Goal: Task Accomplishment & Management: Manage account settings

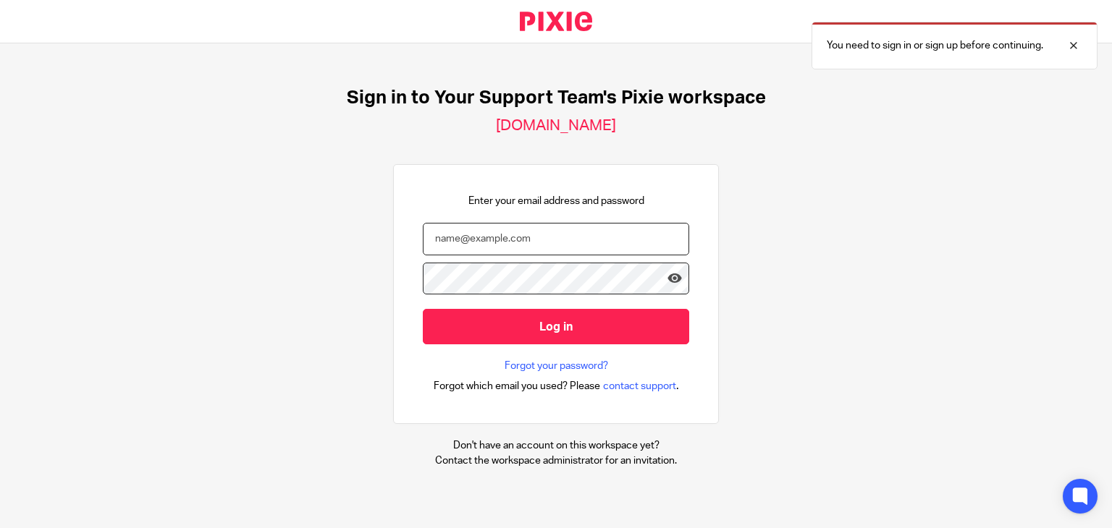
click at [503, 230] on input "email" at bounding box center [556, 239] width 266 height 33
type input "[PERSON_NAME][EMAIL_ADDRESS][DOMAIN_NAME]"
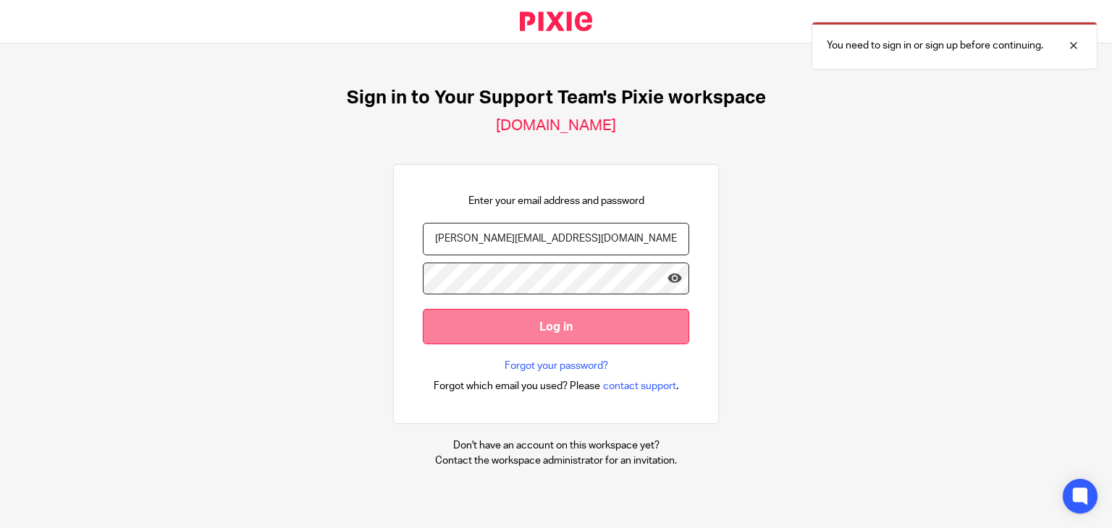
click at [501, 336] on input "Log in" at bounding box center [556, 326] width 266 height 35
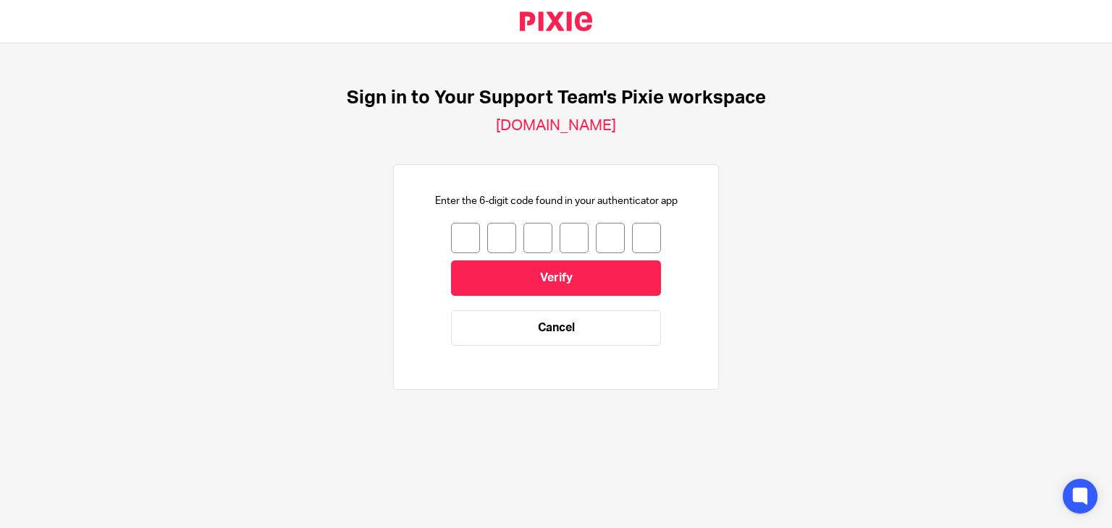
click at [453, 245] on input "number" at bounding box center [465, 238] width 29 height 30
type input "8"
type input "2"
type input "8"
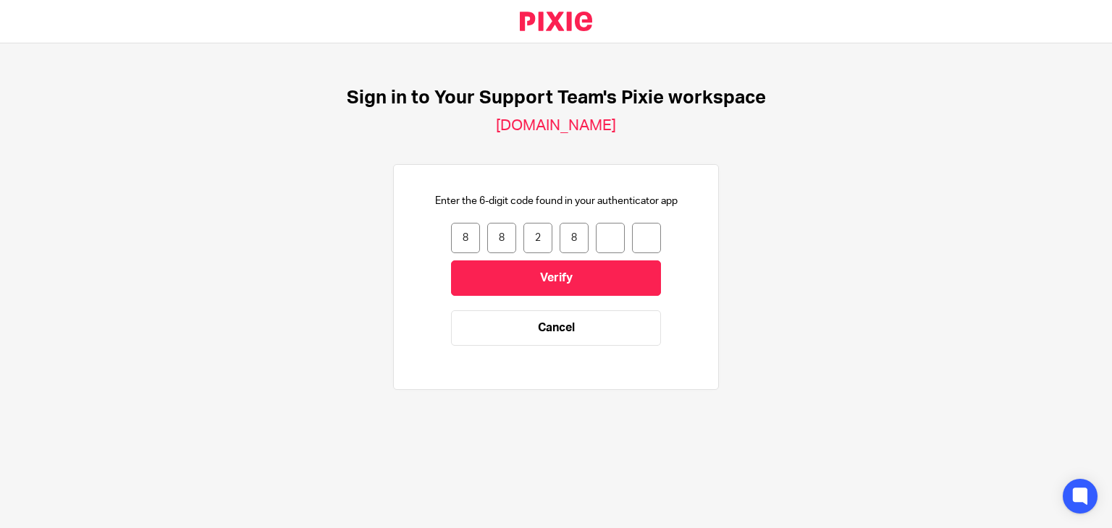
type input "0"
type input "2"
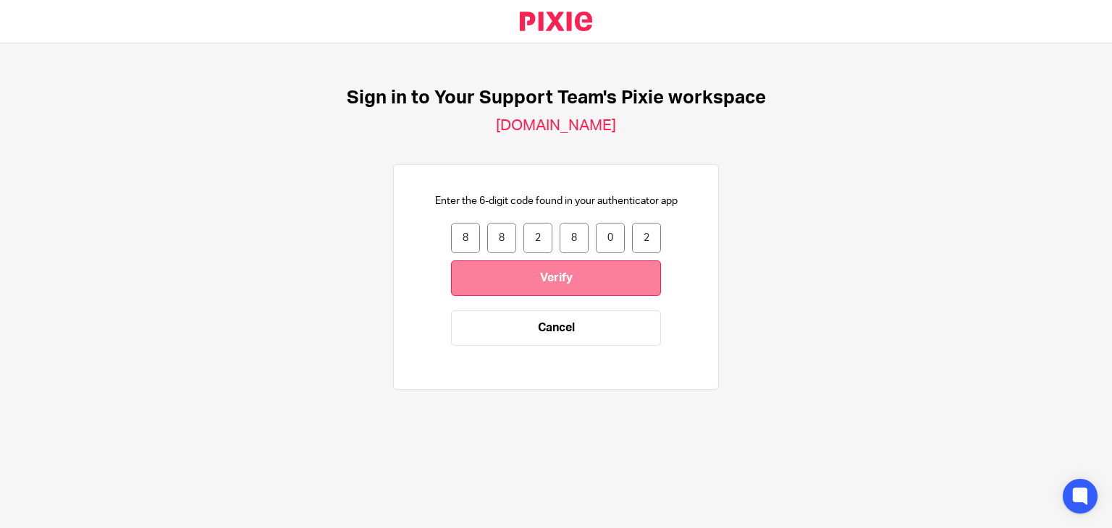
click at [533, 279] on input "Verify" at bounding box center [556, 278] width 210 height 35
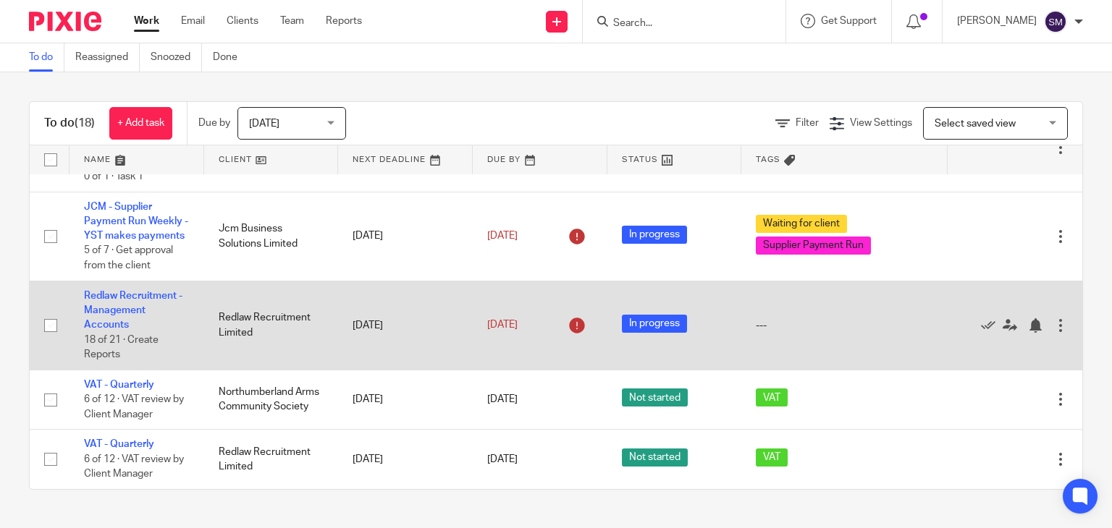
scroll to position [1048, 0]
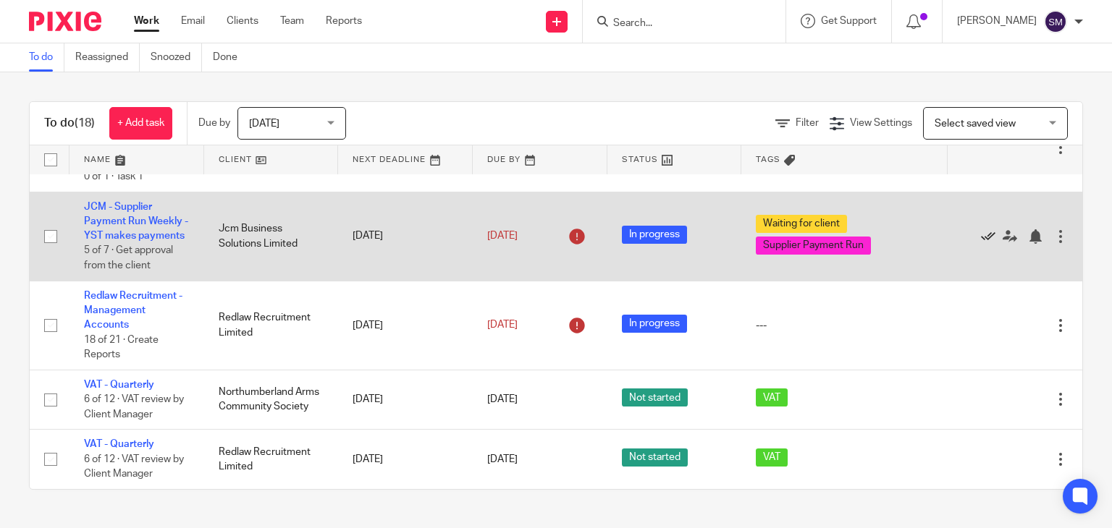
click at [981, 244] on icon at bounding box center [988, 236] width 14 height 14
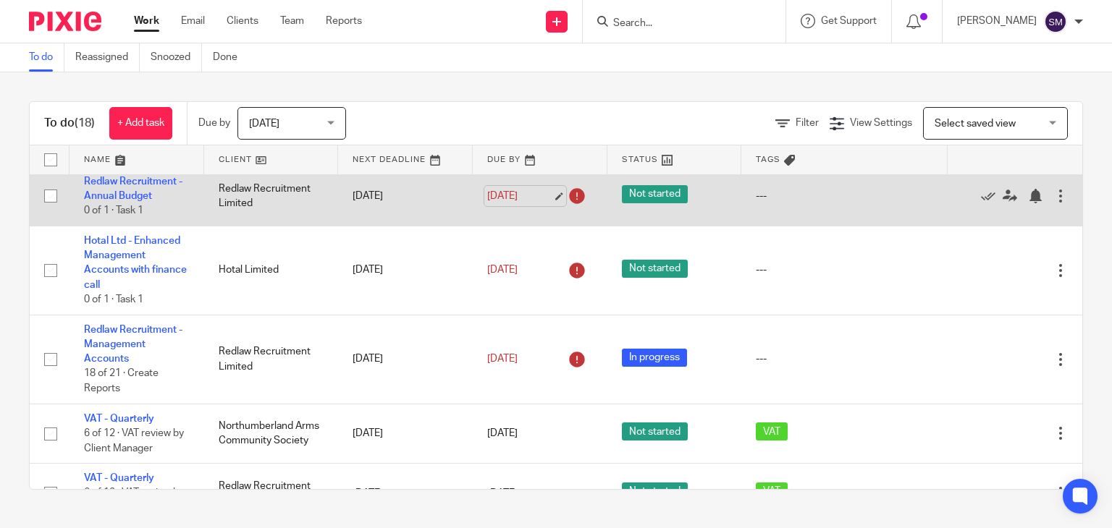
scroll to position [799, 0]
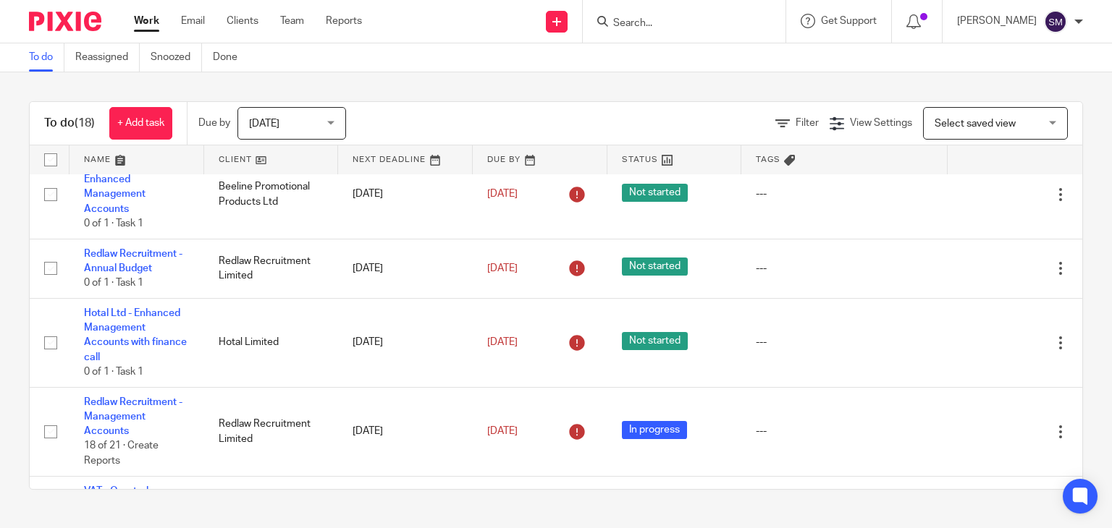
click at [222, 161] on link at bounding box center [271, 159] width 135 height 29
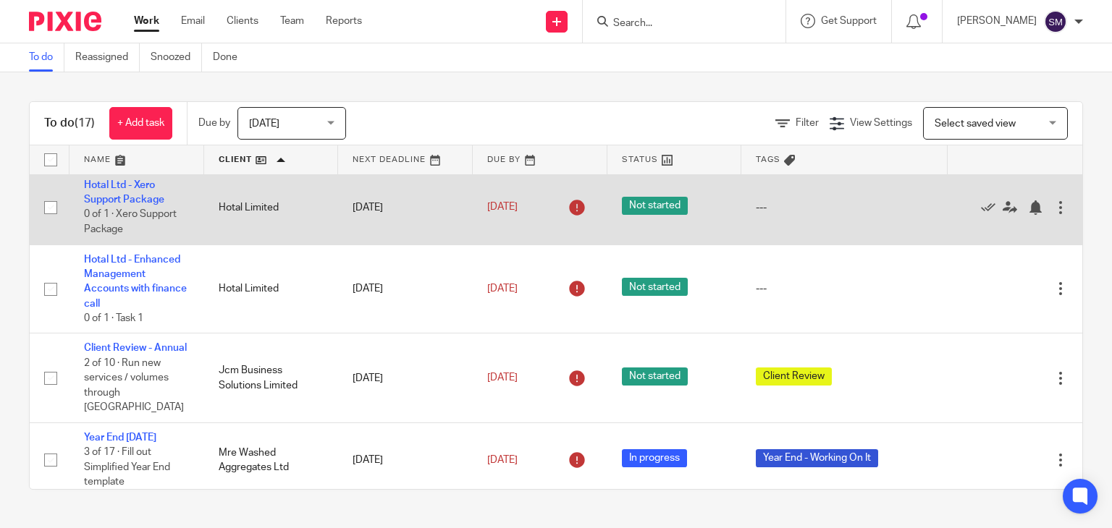
scroll to position [289, 0]
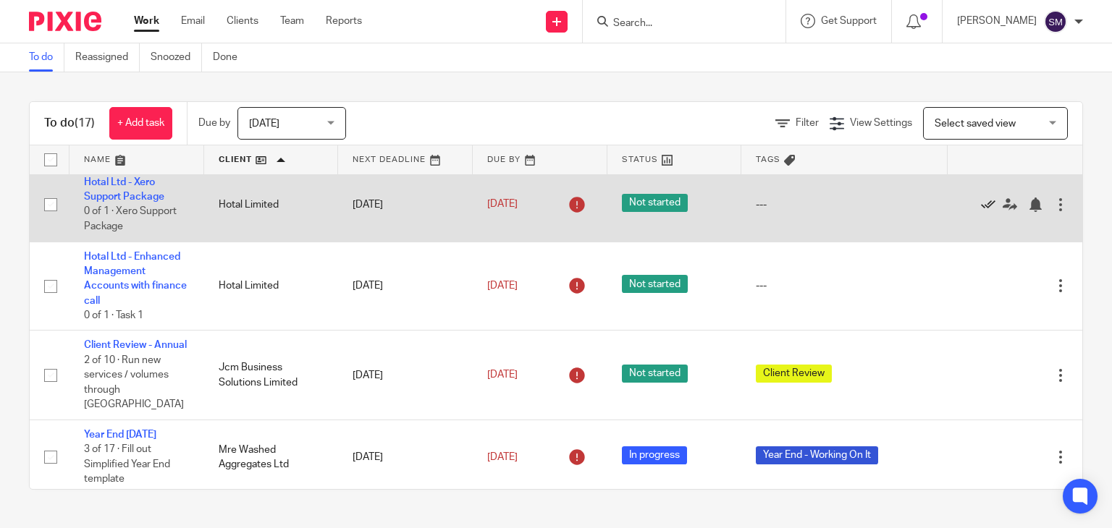
click at [981, 212] on icon at bounding box center [988, 205] width 14 height 14
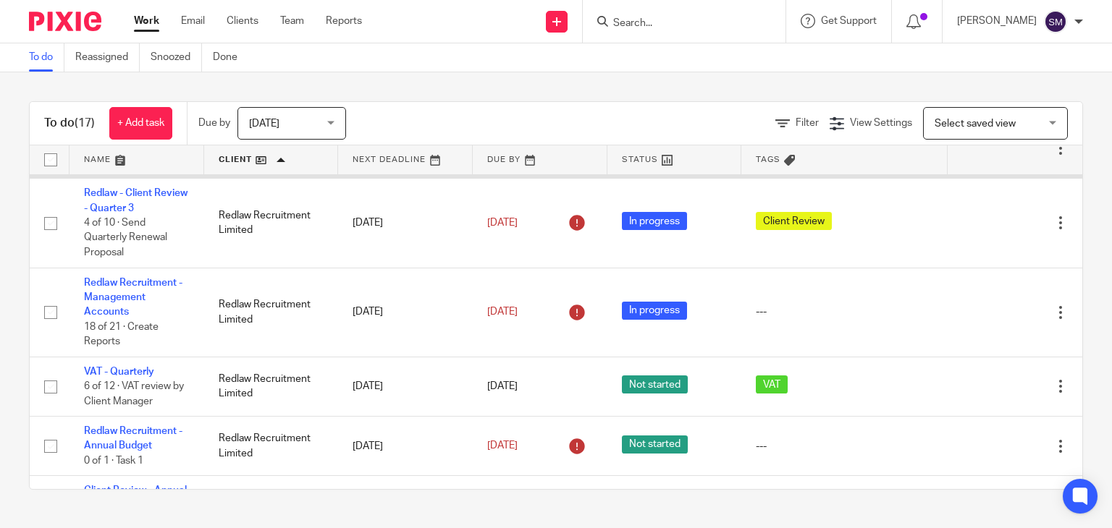
scroll to position [651, 0]
click at [100, 138] on link "Client Review - Annual" at bounding box center [135, 133] width 103 height 10
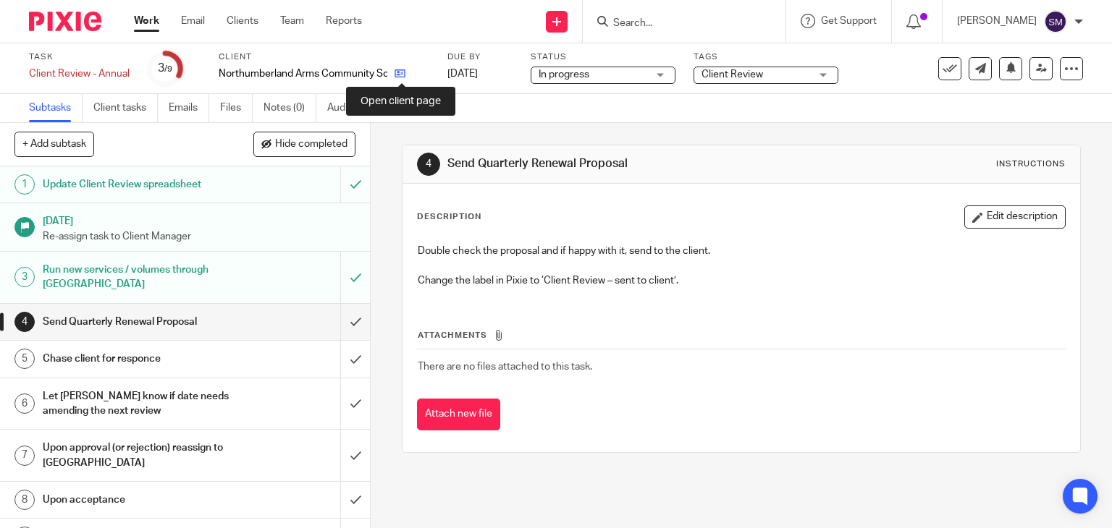
click at [399, 78] on icon at bounding box center [399, 73] width 11 height 11
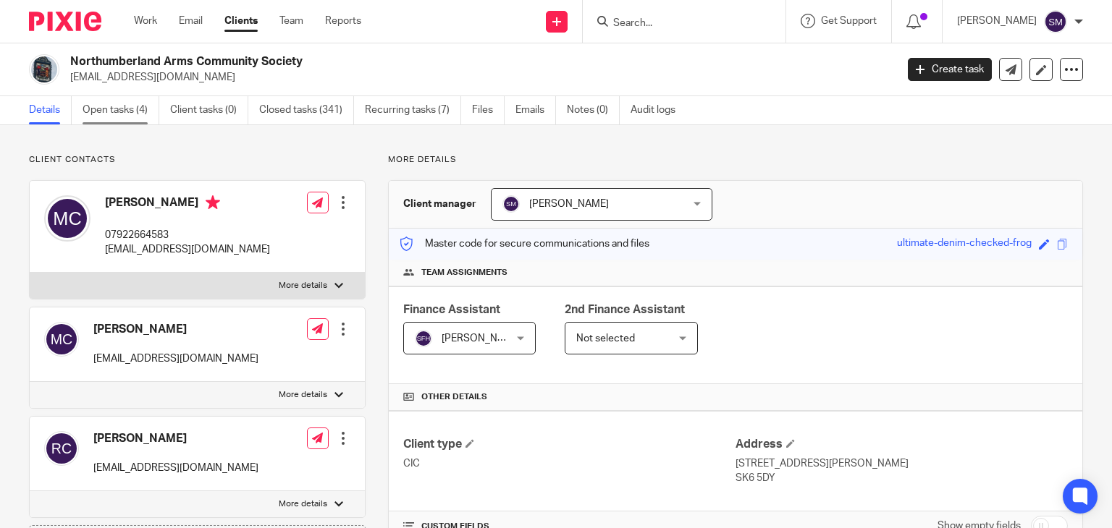
click at [108, 109] on link "Open tasks (4)" at bounding box center [120, 110] width 77 height 28
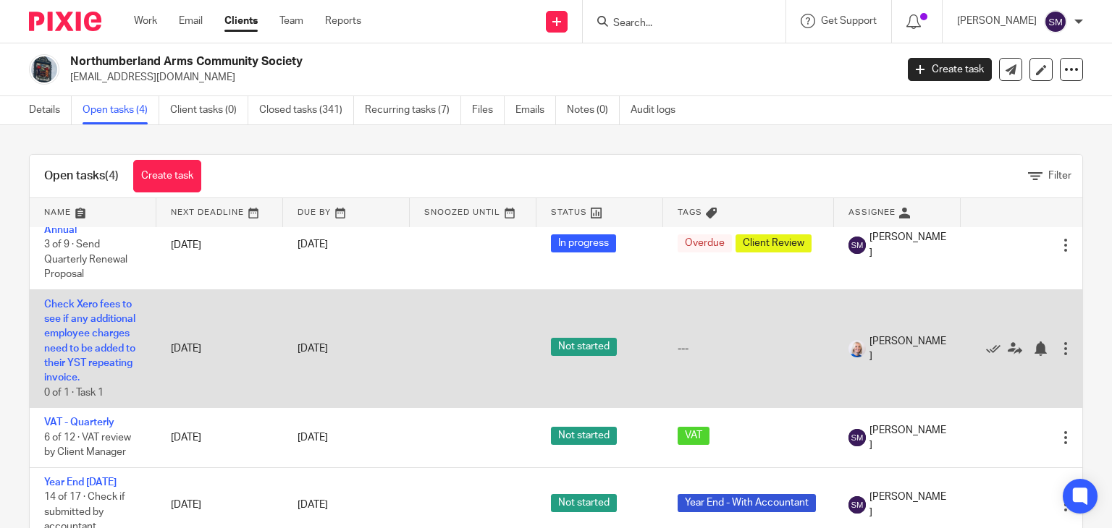
scroll to position [43, 0]
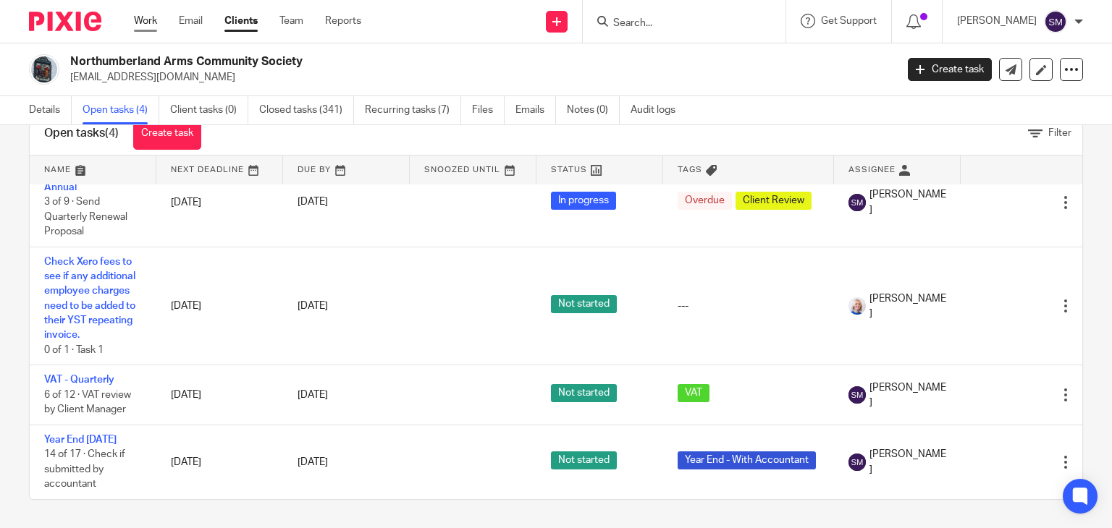
click at [153, 23] on link "Work" at bounding box center [145, 21] width 23 height 14
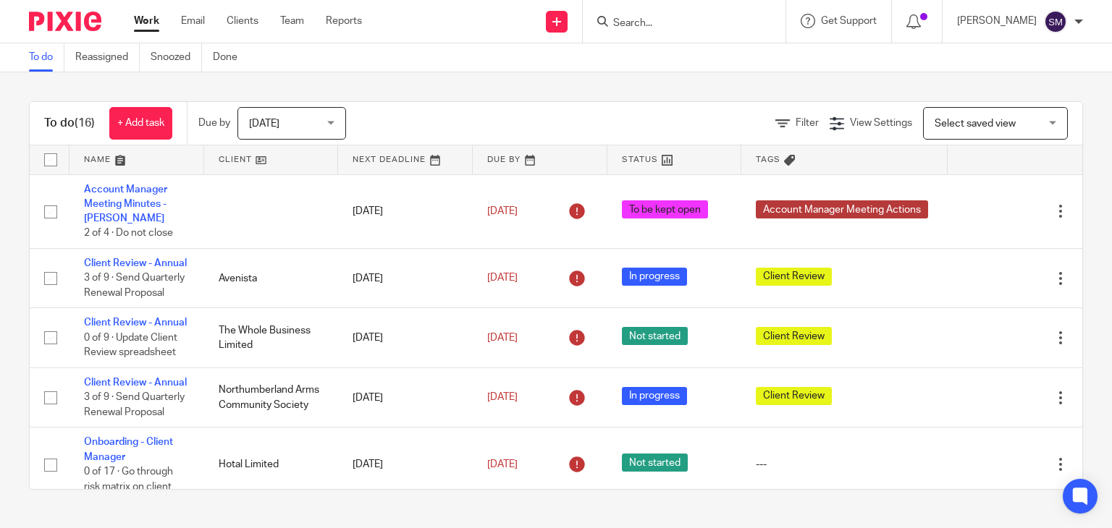
click at [250, 157] on link at bounding box center [271, 159] width 135 height 29
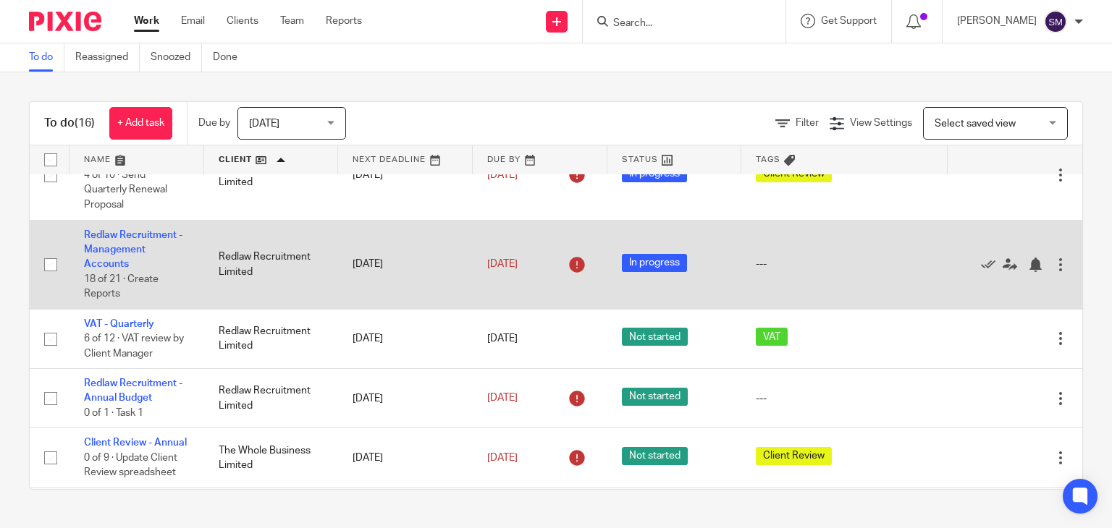
scroll to position [724, 0]
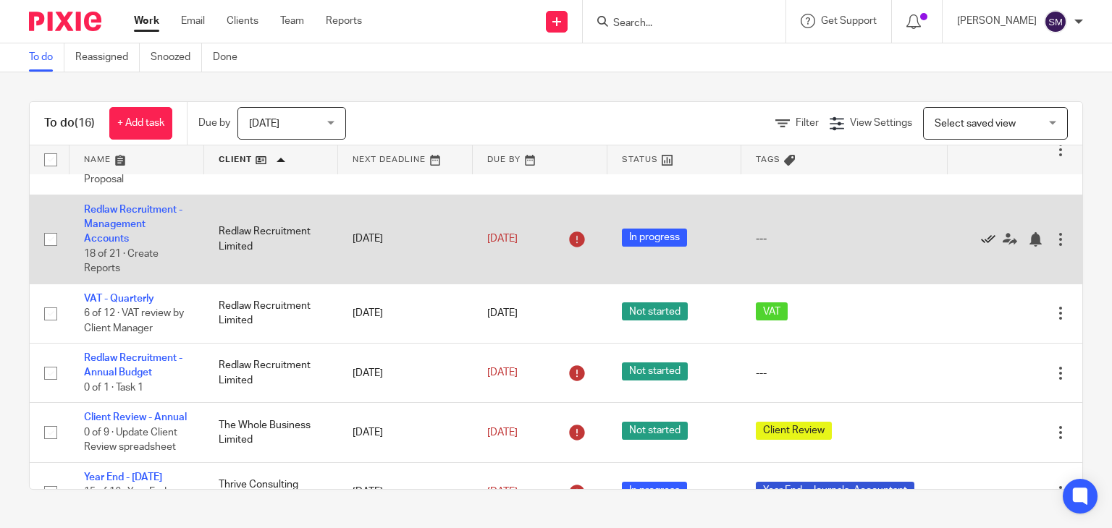
click at [981, 247] on icon at bounding box center [988, 239] width 14 height 14
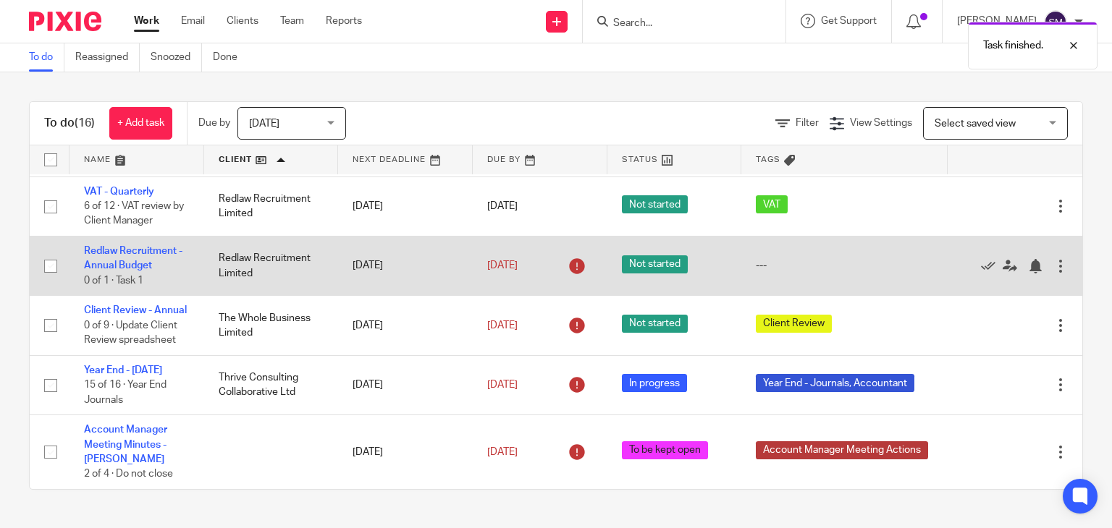
scroll to position [851, 0]
click at [491, 258] on link "1 Oct 2025" at bounding box center [519, 265] width 65 height 15
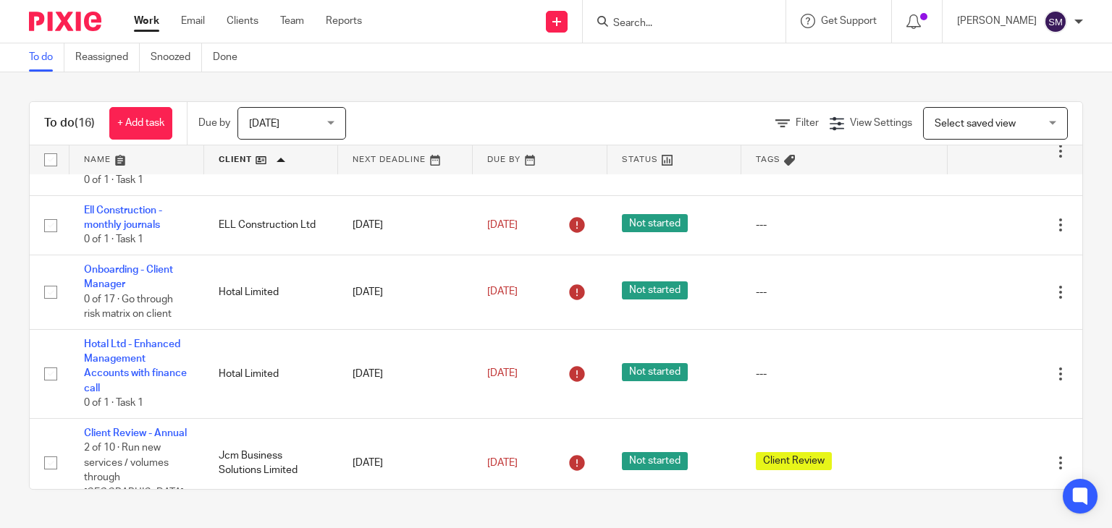
scroll to position [0, 0]
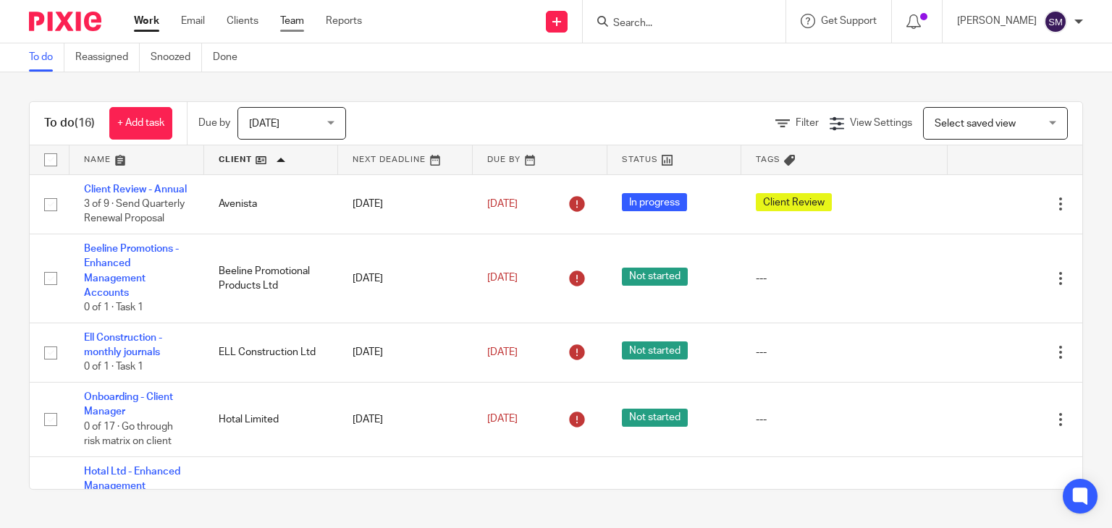
click at [306, 25] on ul "Work Email Clients Team Reports" at bounding box center [259, 21] width 250 height 14
click at [290, 27] on link "Team" at bounding box center [292, 21] width 24 height 14
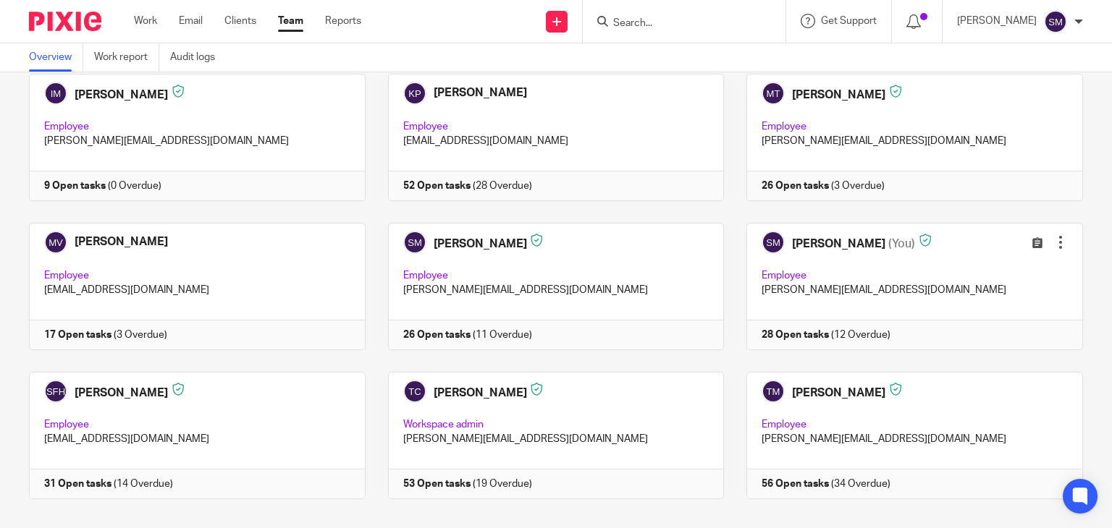
scroll to position [251, 0]
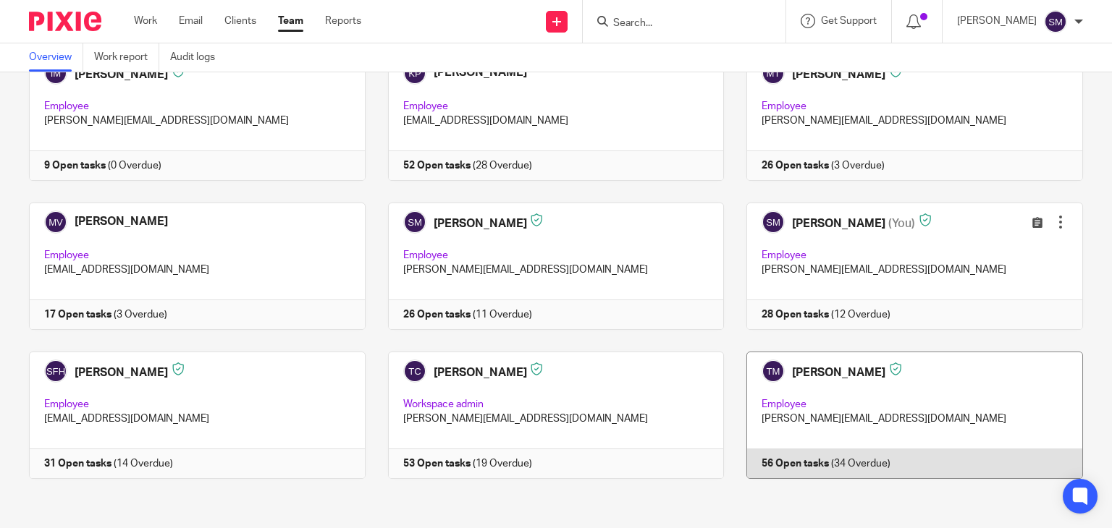
click at [790, 367] on link at bounding box center [903, 415] width 359 height 127
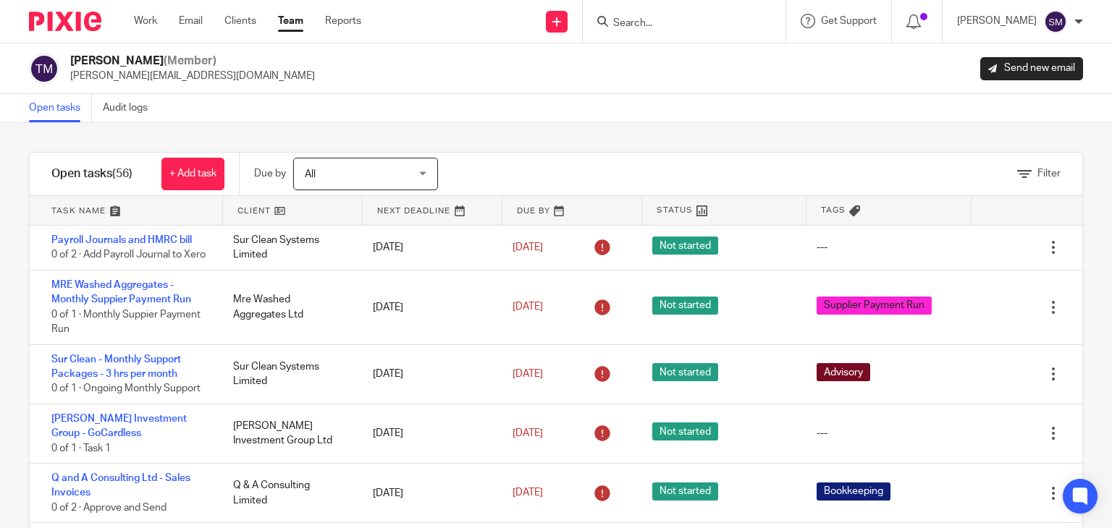
click at [255, 209] on link at bounding box center [293, 210] width 140 height 29
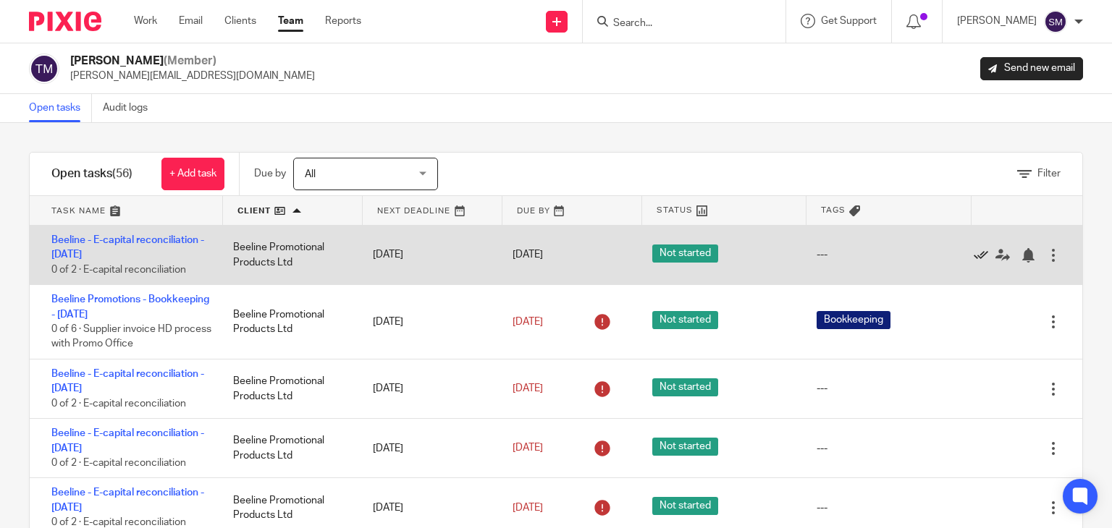
click at [973, 255] on icon at bounding box center [980, 255] width 14 height 14
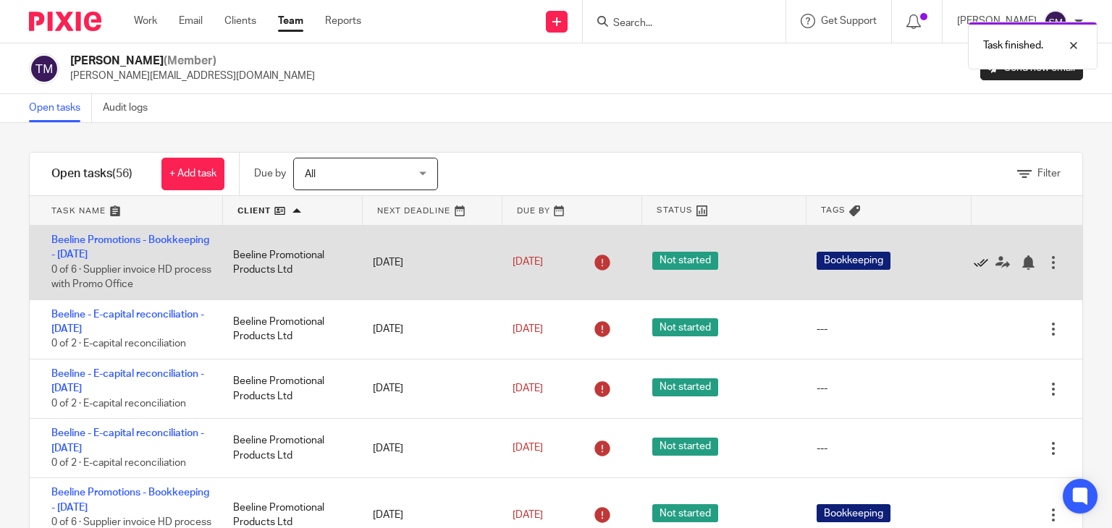
click at [973, 262] on icon at bounding box center [980, 262] width 14 height 14
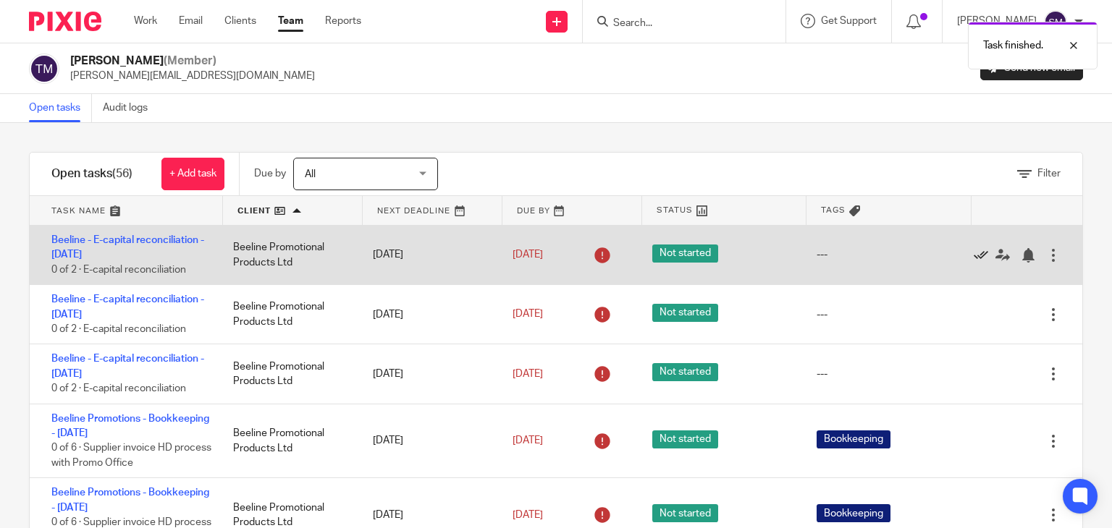
click at [973, 258] on icon at bounding box center [980, 255] width 14 height 14
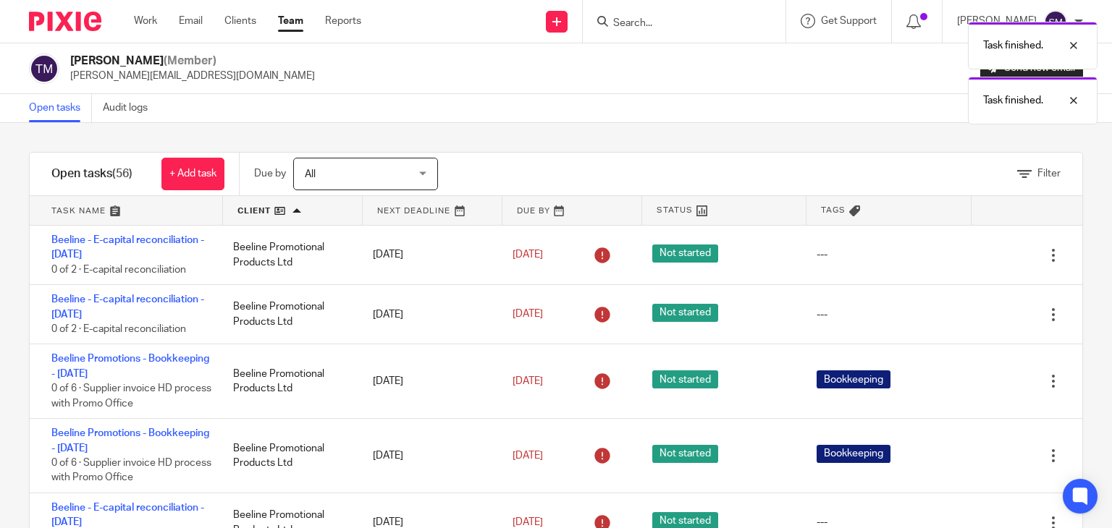
click at [973, 258] on icon at bounding box center [980, 255] width 14 height 14
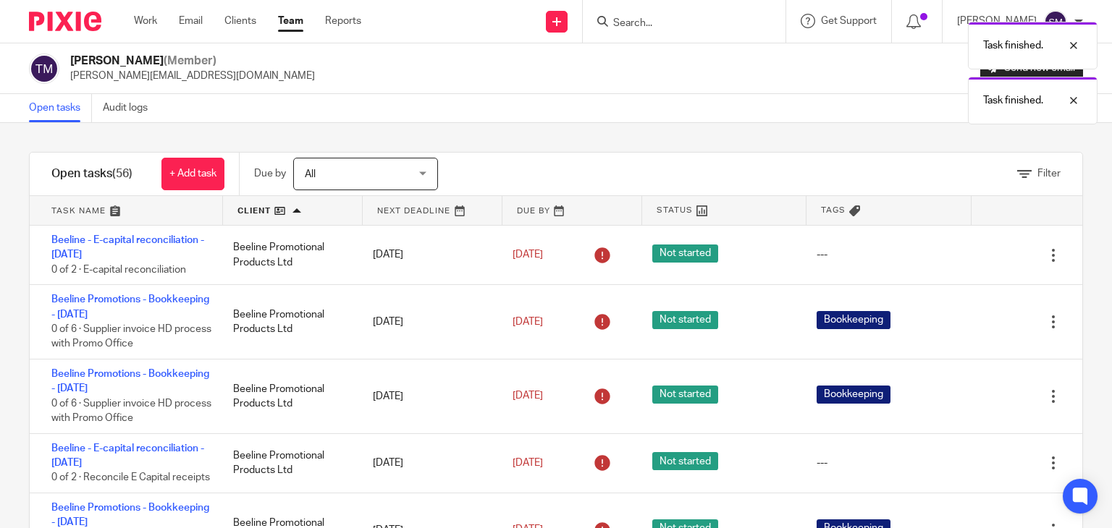
click at [973, 258] on icon at bounding box center [980, 255] width 14 height 14
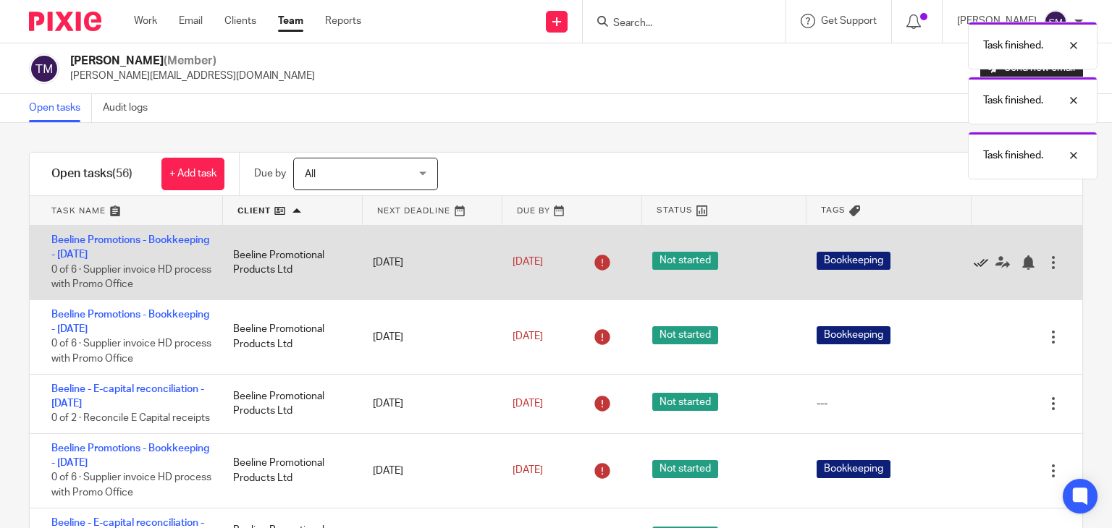
click at [973, 263] on icon at bounding box center [980, 262] width 14 height 14
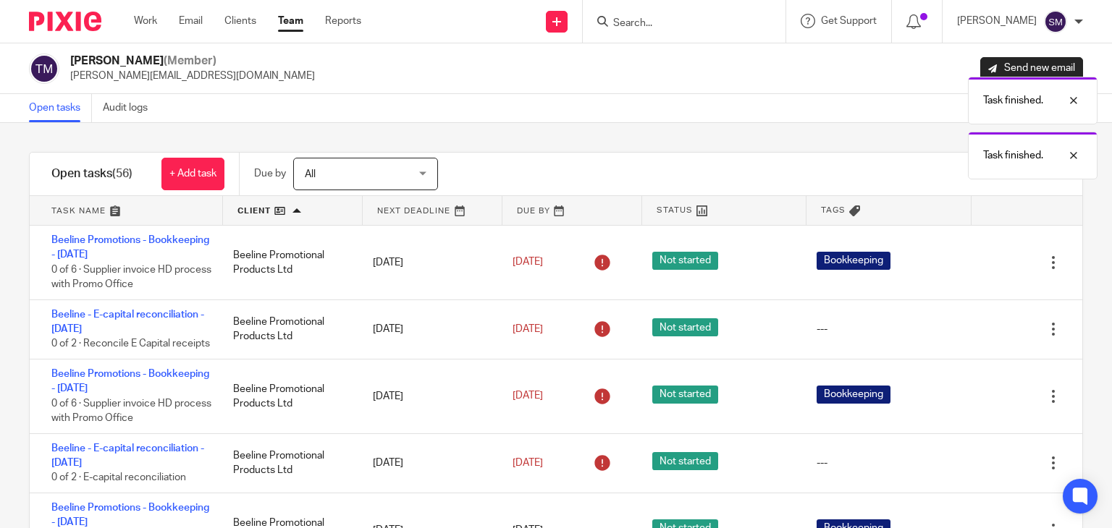
click at [973, 263] on icon at bounding box center [980, 262] width 14 height 14
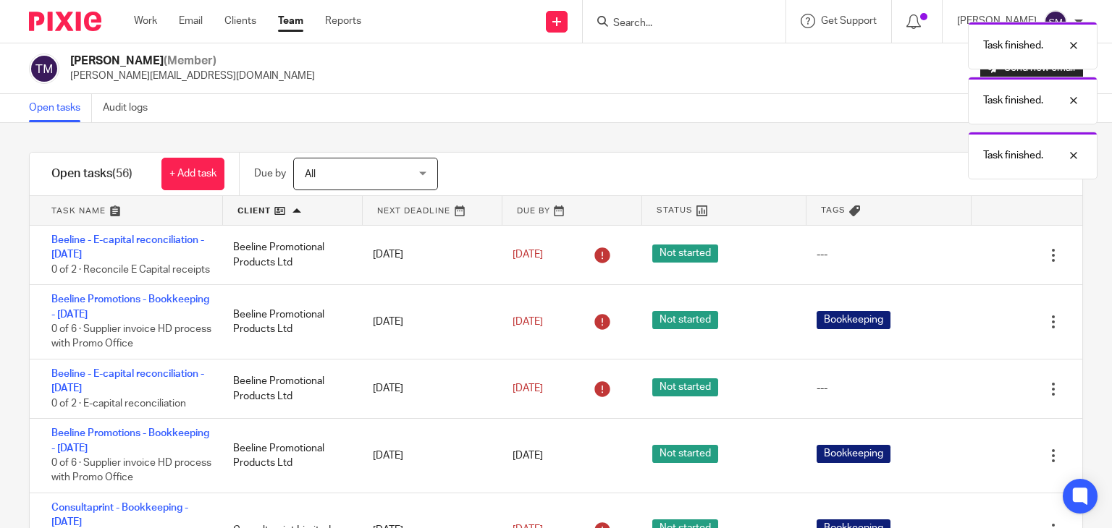
click at [973, 263] on icon at bounding box center [980, 255] width 14 height 14
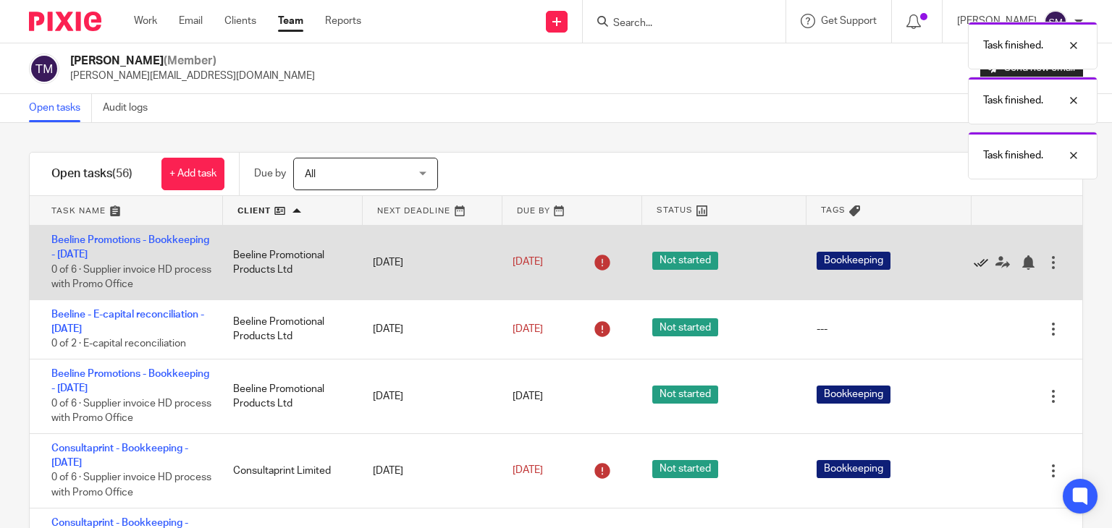
click at [973, 263] on icon at bounding box center [980, 262] width 14 height 14
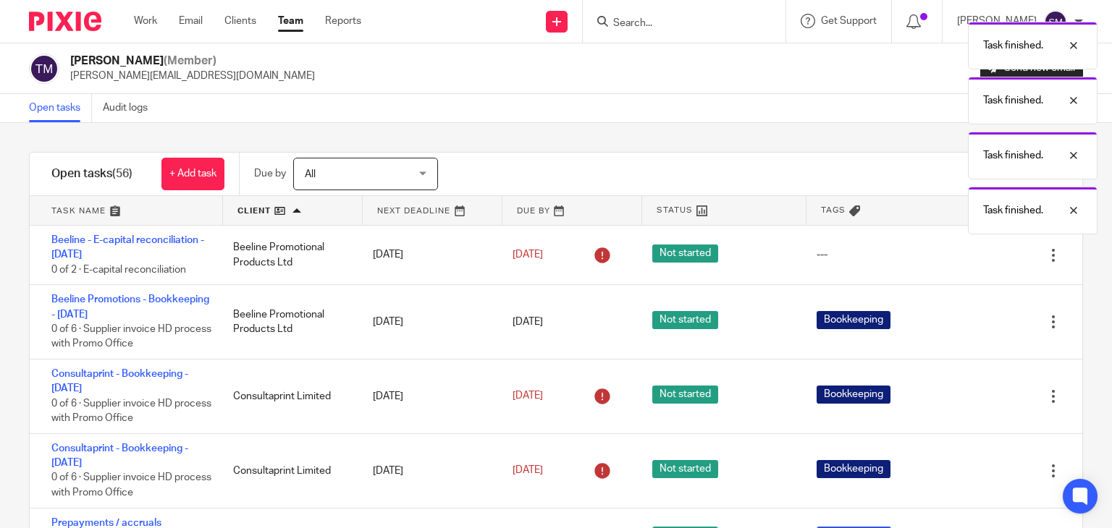
click at [966, 263] on div "Edit task Delete" at bounding box center [1024, 255] width 116 height 59
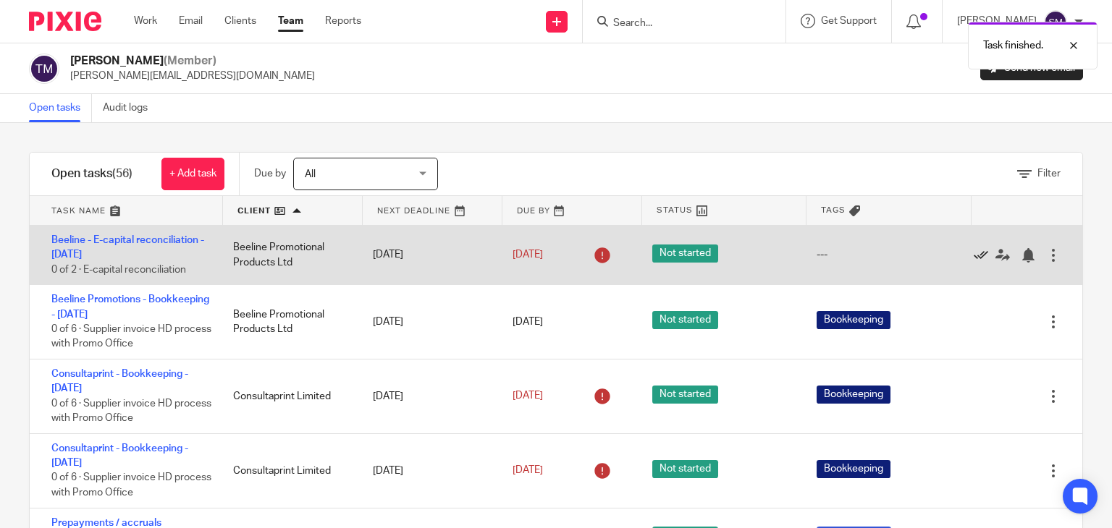
click at [973, 255] on icon at bounding box center [980, 255] width 14 height 14
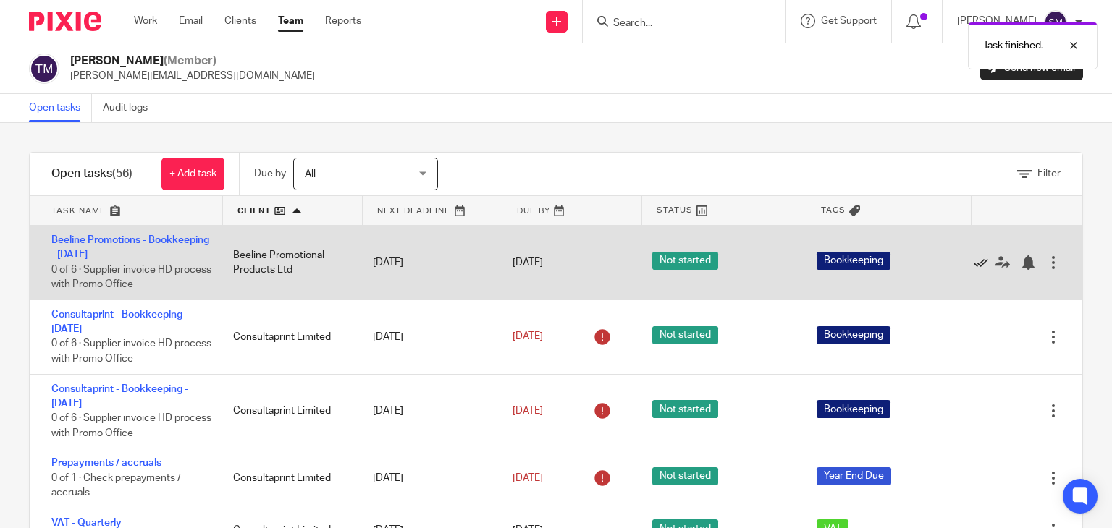
click at [973, 261] on icon at bounding box center [980, 262] width 14 height 14
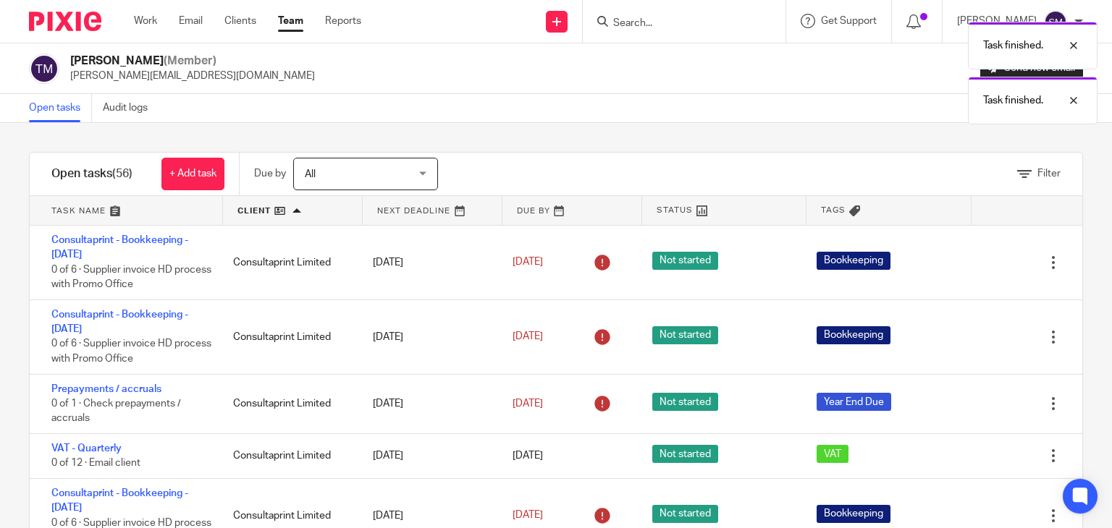
click at [973, 261] on icon at bounding box center [980, 262] width 14 height 14
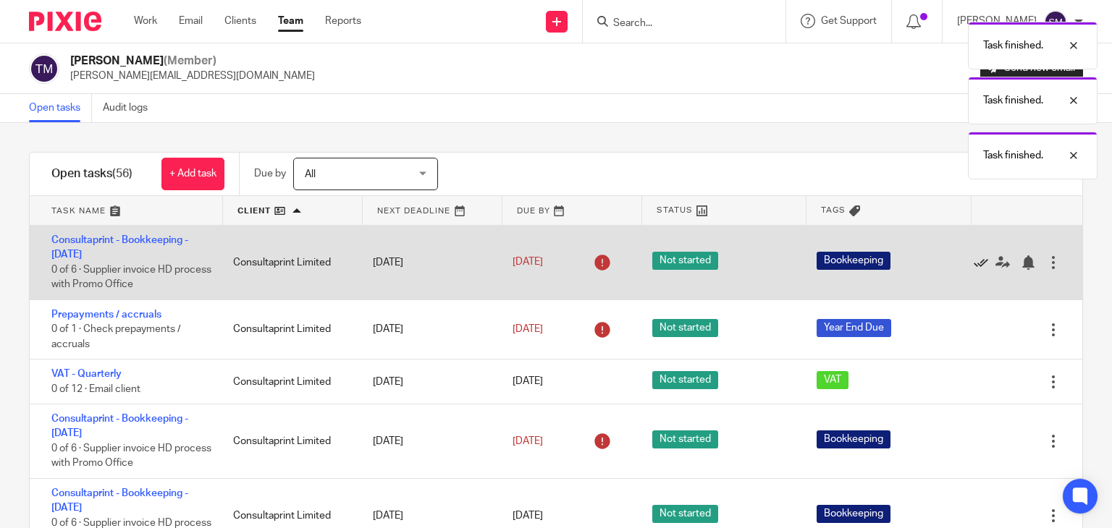
click at [973, 262] on icon at bounding box center [980, 262] width 14 height 14
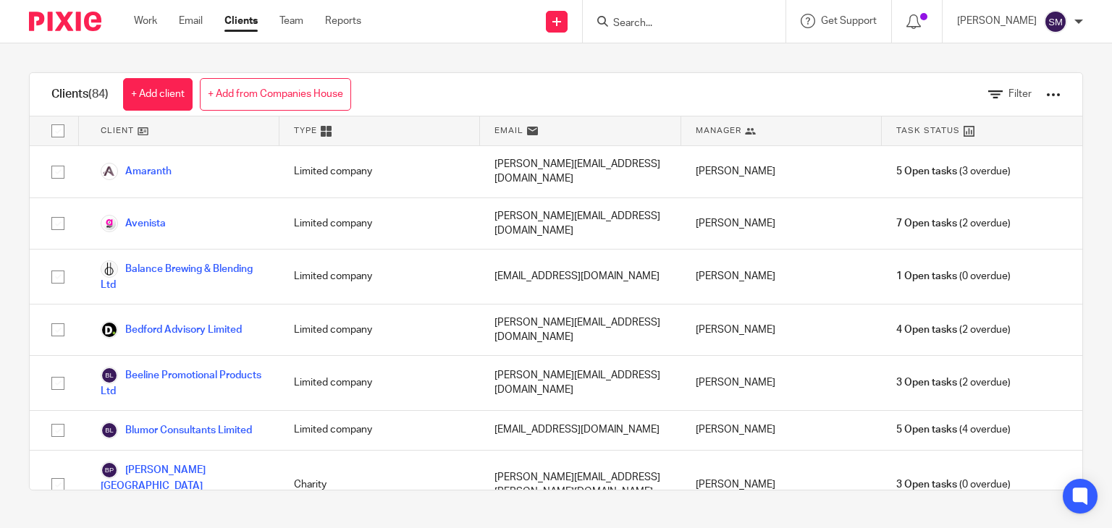
click at [685, 21] on input "Search" at bounding box center [677, 23] width 130 height 13
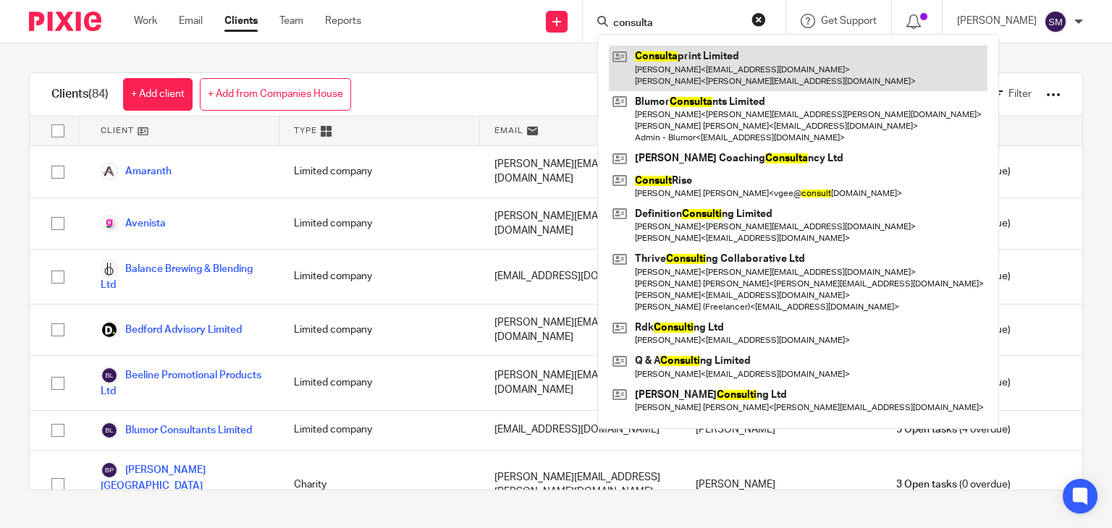
type input "consulta"
click at [709, 62] on link at bounding box center [798, 68] width 378 height 45
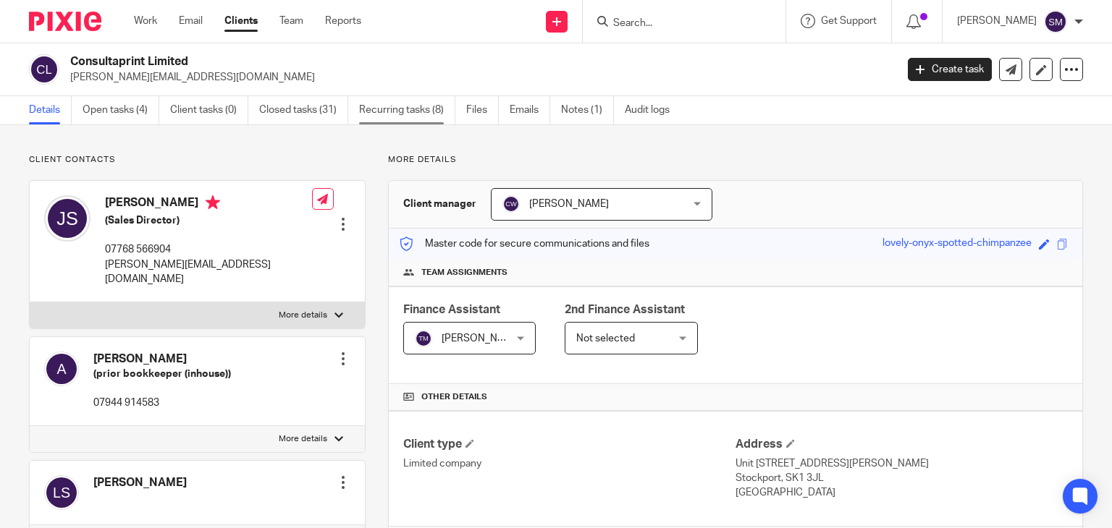
click at [420, 109] on link "Recurring tasks (8)" at bounding box center [407, 110] width 96 height 28
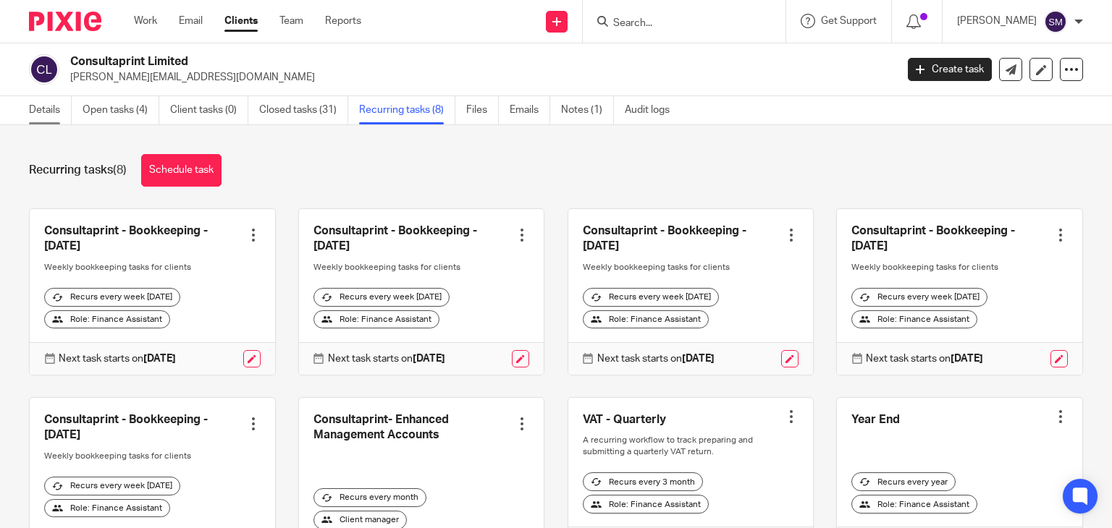
click at [51, 111] on link "Details" at bounding box center [50, 110] width 43 height 28
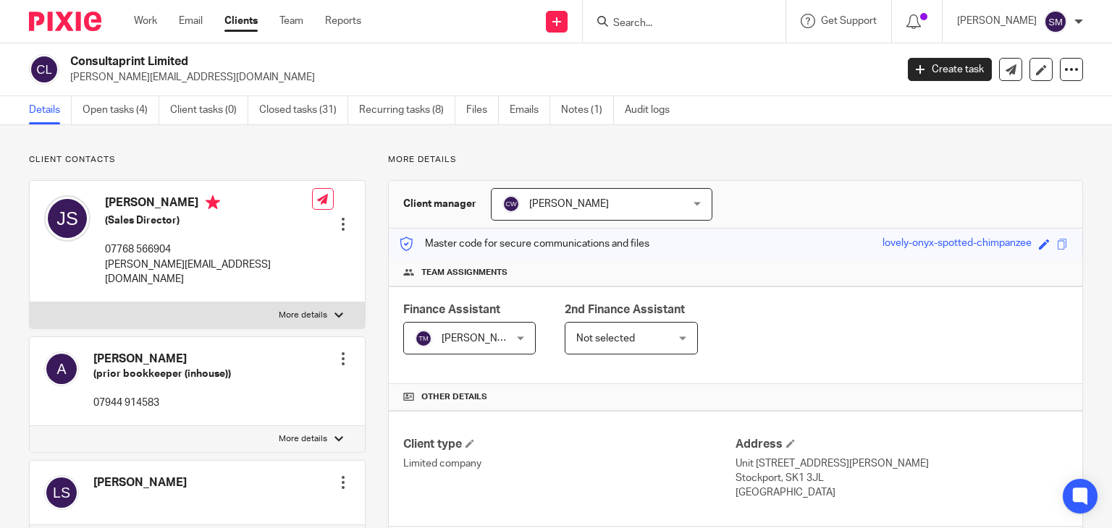
click at [492, 339] on span "[PERSON_NAME]" at bounding box center [463, 338] width 96 height 30
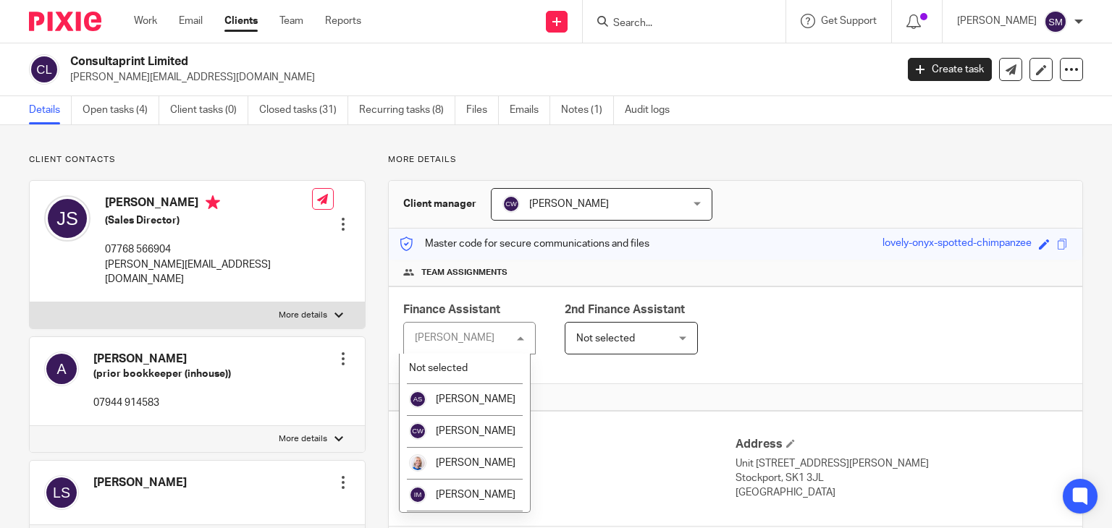
click at [454, 333] on div "[PERSON_NAME]" at bounding box center [455, 338] width 80 height 10
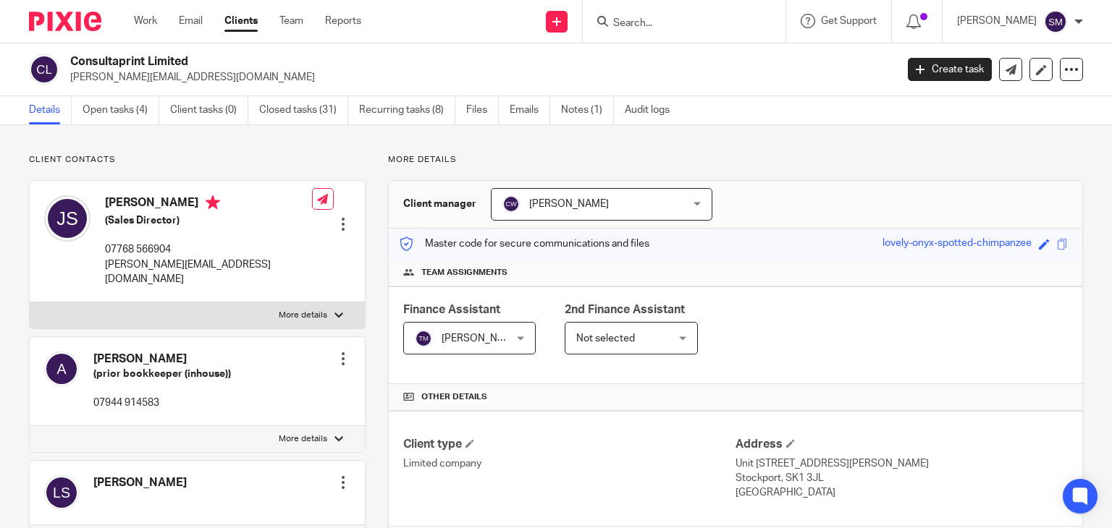
click at [454, 334] on span "[PERSON_NAME]" at bounding box center [481, 339] width 80 height 10
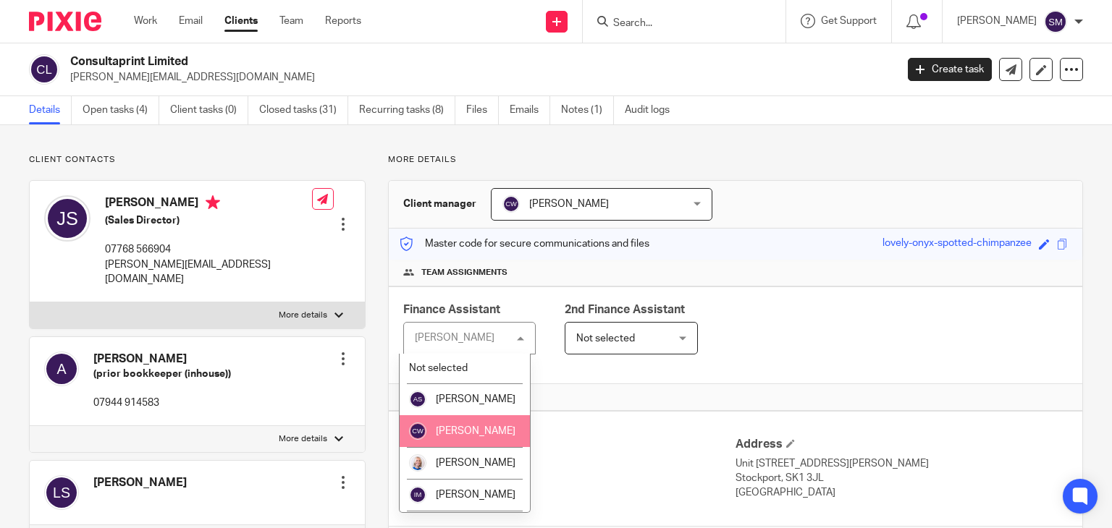
scroll to position [284, 0]
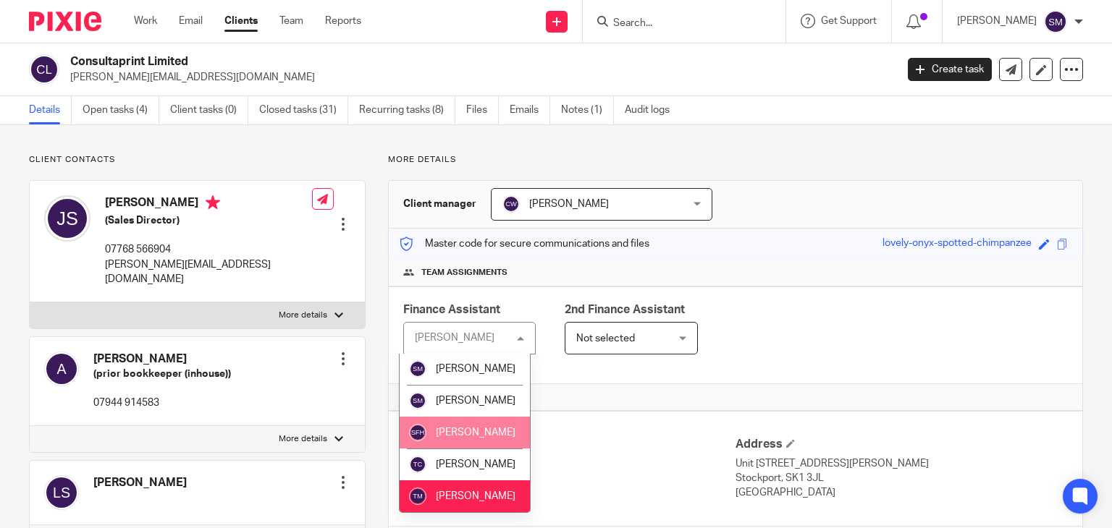
click at [461, 429] on li "[PERSON_NAME]" at bounding box center [464, 433] width 130 height 32
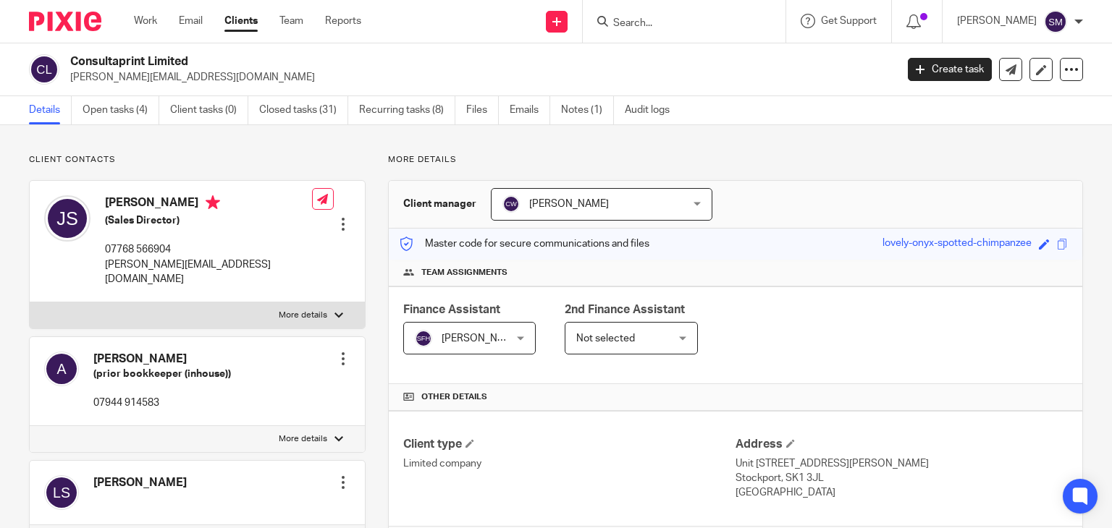
click at [797, 257] on div "Master code for secure communications and files lovely-onyx-spotted-chimpanzee …" at bounding box center [735, 244] width 693 height 31
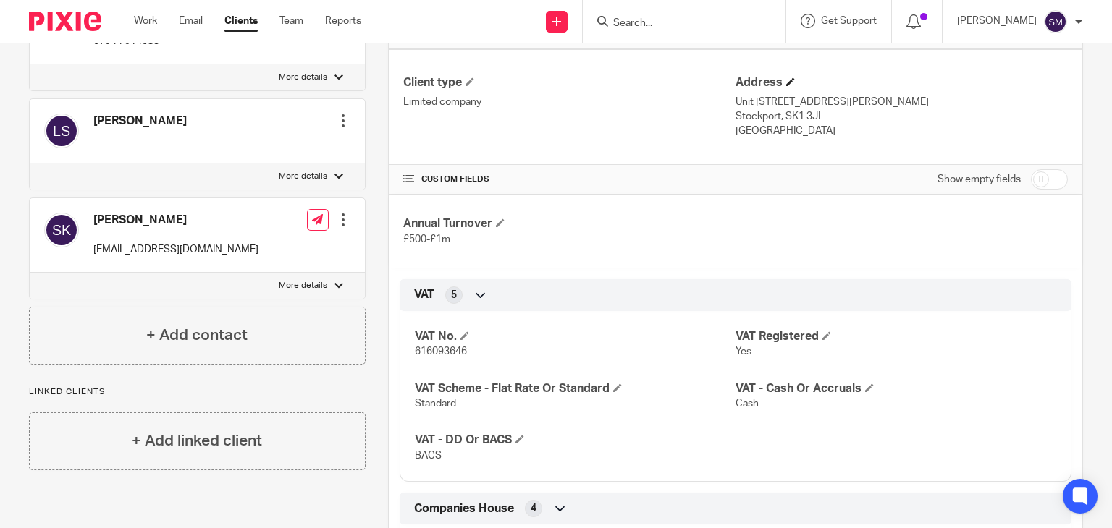
scroll to position [0, 0]
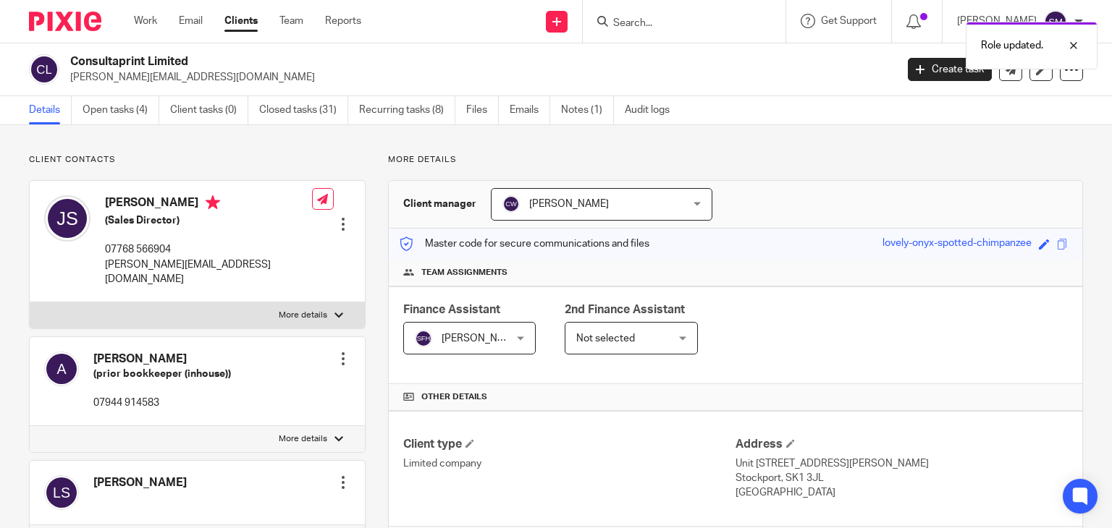
click at [707, 26] on div "Role updated." at bounding box center [826, 41] width 541 height 55
click at [639, 22] on div "Role updated." at bounding box center [826, 41] width 541 height 55
click at [664, 24] on div "Role updated." at bounding box center [826, 41] width 541 height 55
drag, startPoint x: 689, startPoint y: 29, endPoint x: 725, endPoint y: 33, distance: 36.4
click at [700, 32] on div "Role updated." at bounding box center [826, 41] width 541 height 55
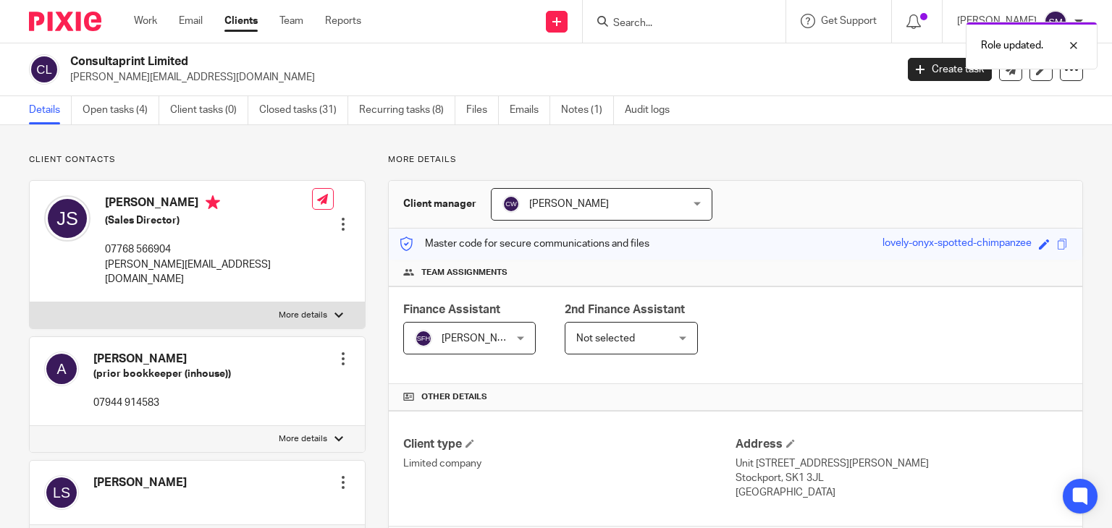
click at [636, 26] on div "Role updated." at bounding box center [826, 41] width 541 height 55
click at [625, 21] on div "Role updated." at bounding box center [826, 41] width 541 height 55
click at [608, 21] on icon at bounding box center [602, 21] width 11 height 11
click at [608, 24] on icon at bounding box center [602, 21] width 11 height 11
click at [666, 27] on input "Search" at bounding box center [677, 23] width 130 height 13
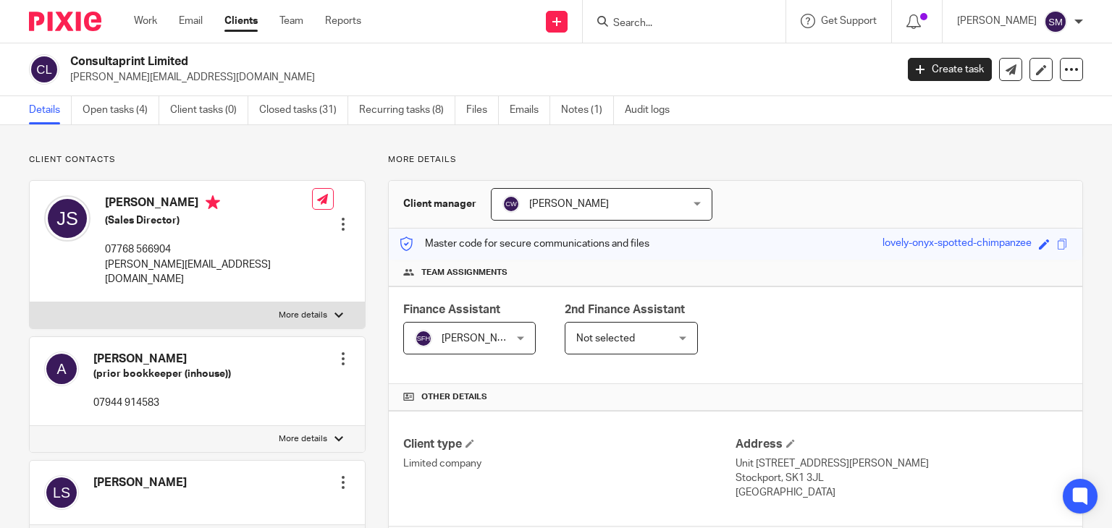
type input "v"
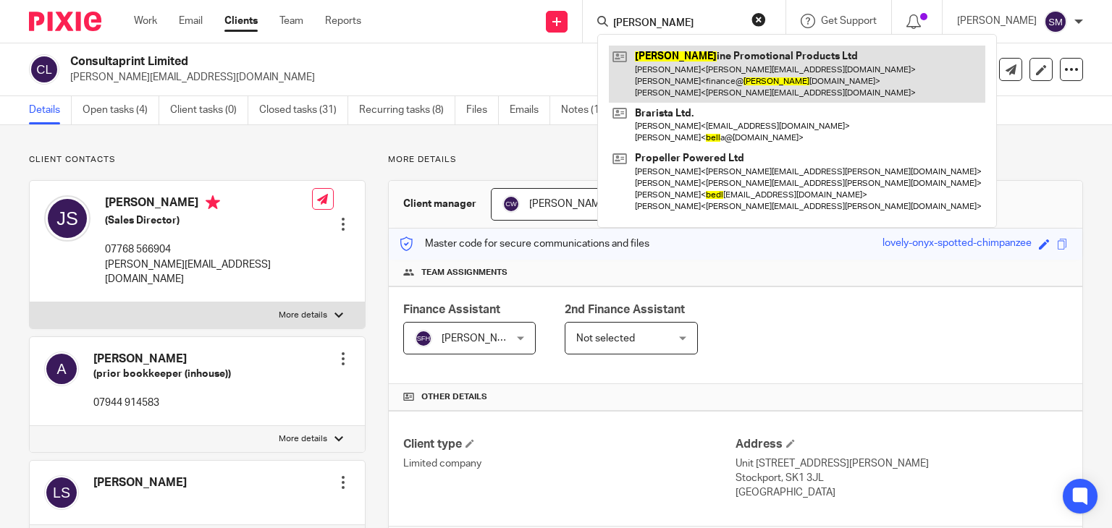
type input "beel"
click at [724, 56] on link at bounding box center [797, 74] width 376 height 57
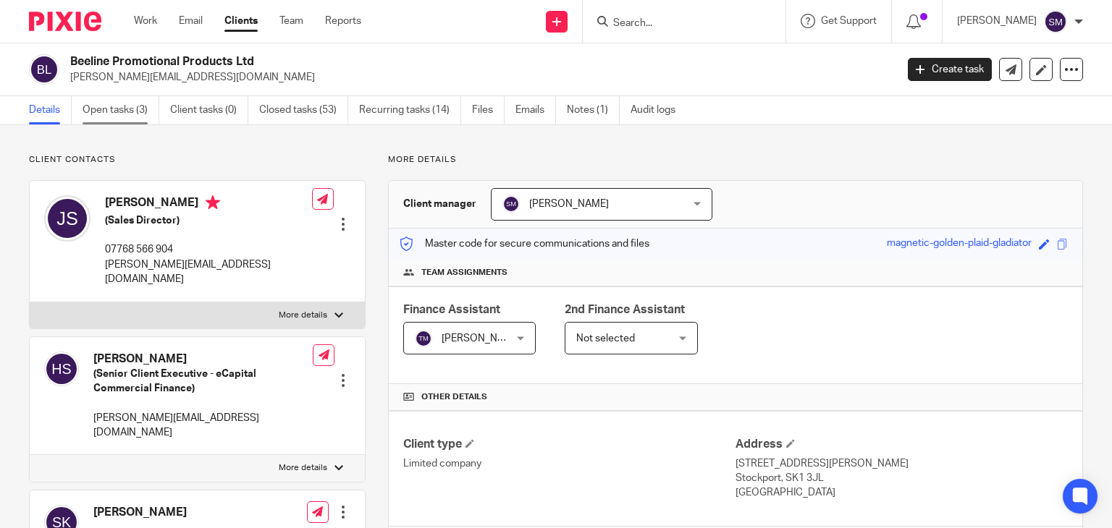
click at [124, 107] on link "Open tasks (3)" at bounding box center [120, 110] width 77 height 28
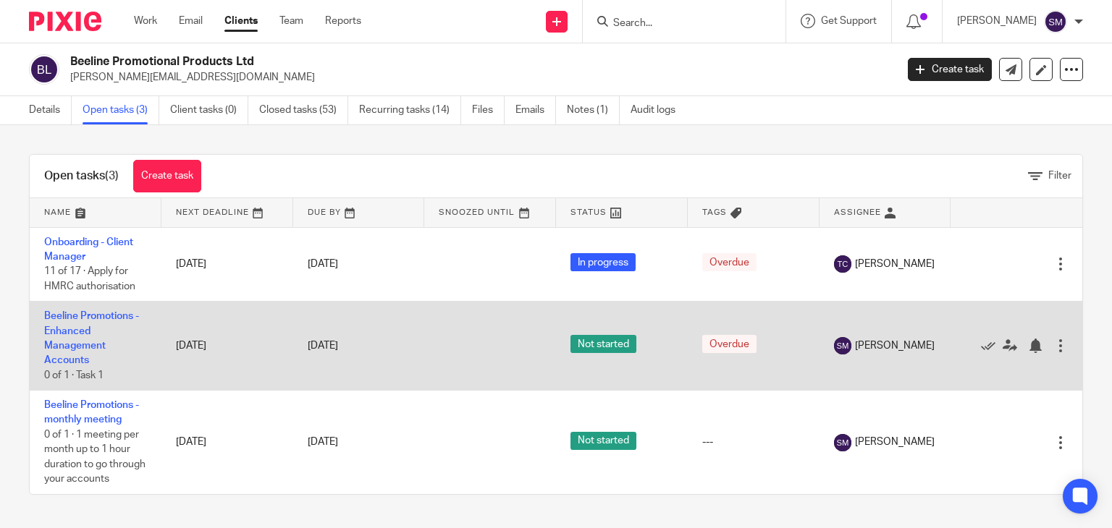
scroll to position [12, 0]
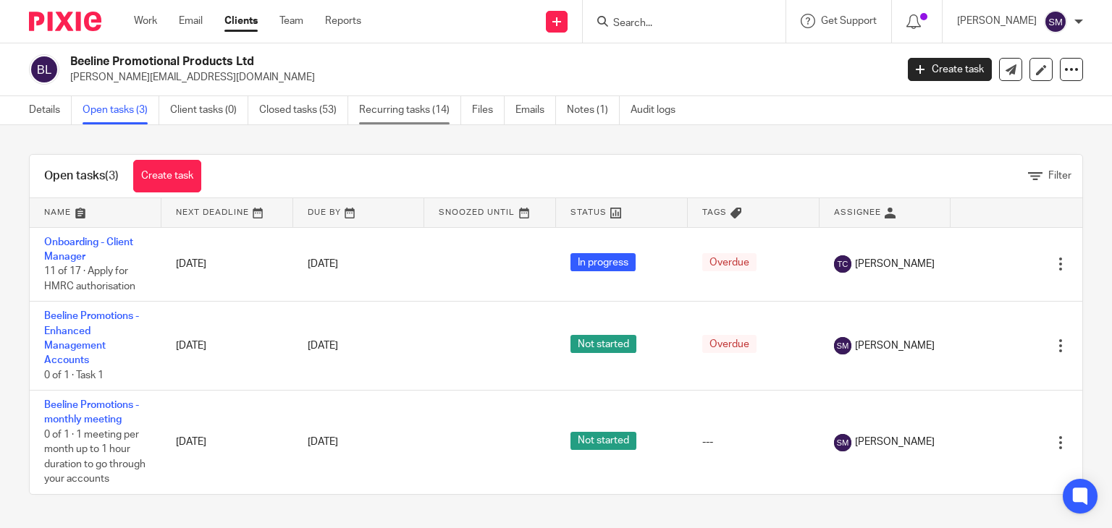
click at [404, 113] on link "Recurring tasks (14)" at bounding box center [410, 110] width 102 height 28
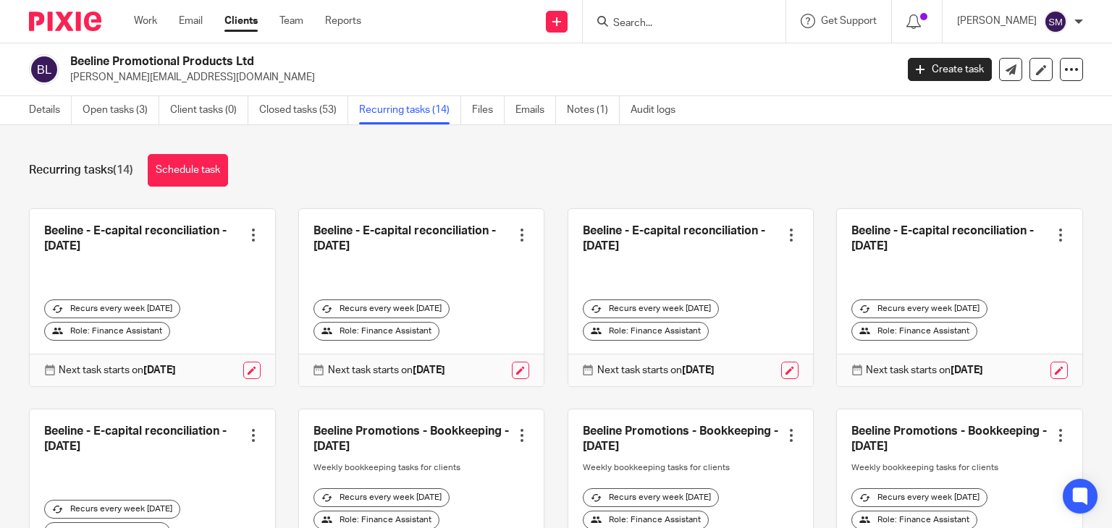
scroll to position [72, 0]
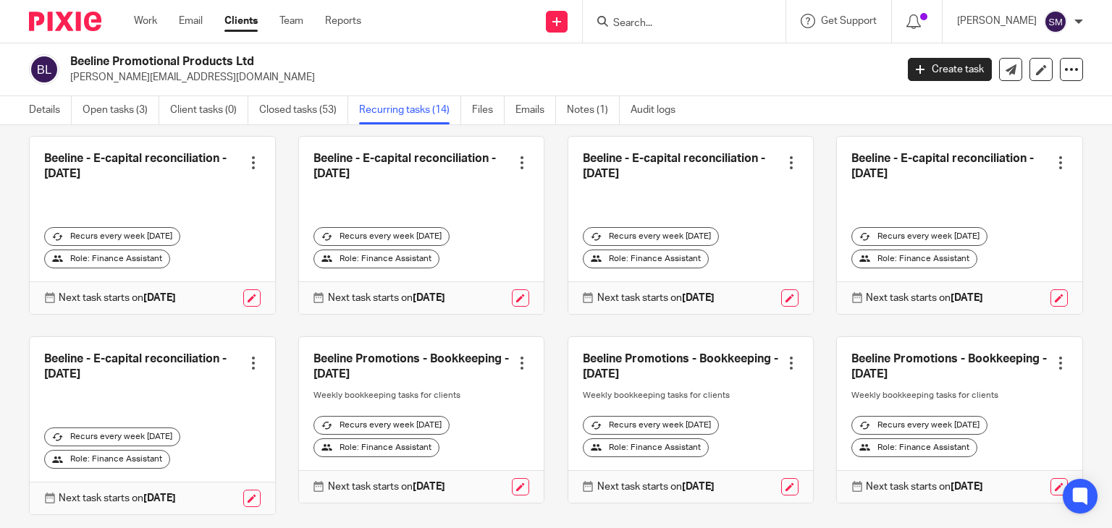
click at [353, 256] on div "Role: Finance Assistant" at bounding box center [376, 259] width 126 height 19
click at [512, 296] on link at bounding box center [520, 297] width 17 height 17
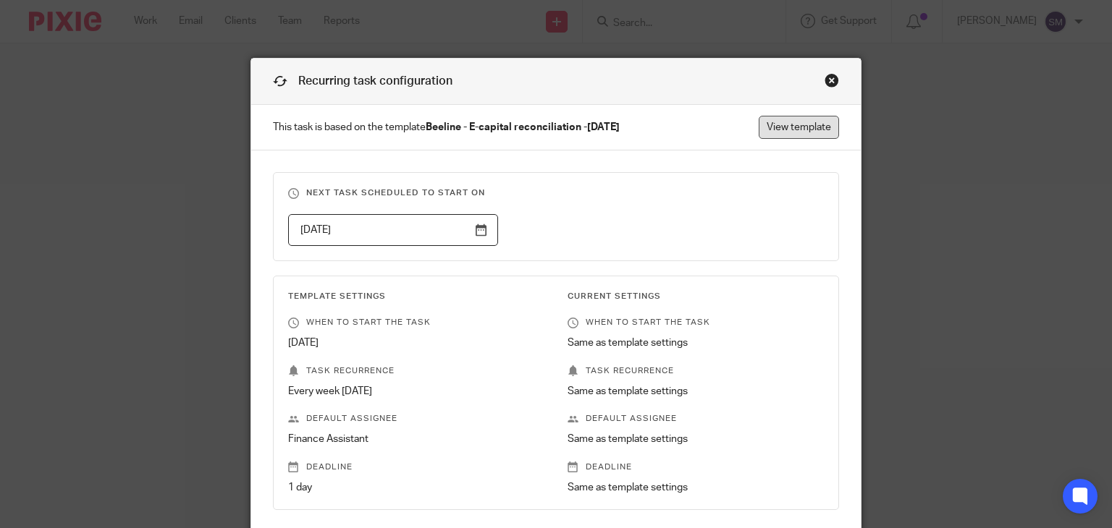
click at [805, 116] on link "View template" at bounding box center [798, 127] width 80 height 23
click at [826, 77] on div "Close this dialog window" at bounding box center [831, 80] width 14 height 14
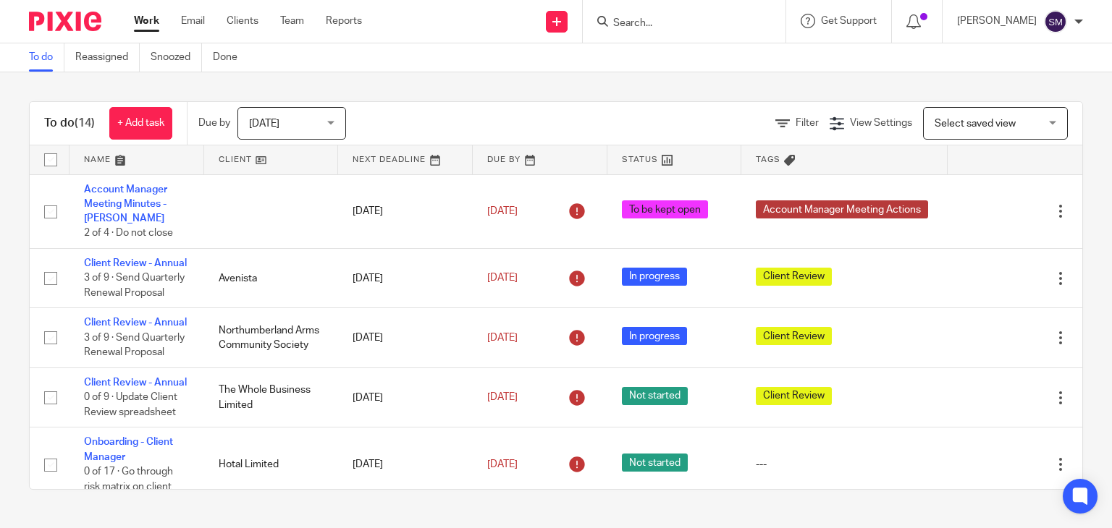
click at [648, 26] on input "Search" at bounding box center [677, 23] width 130 height 13
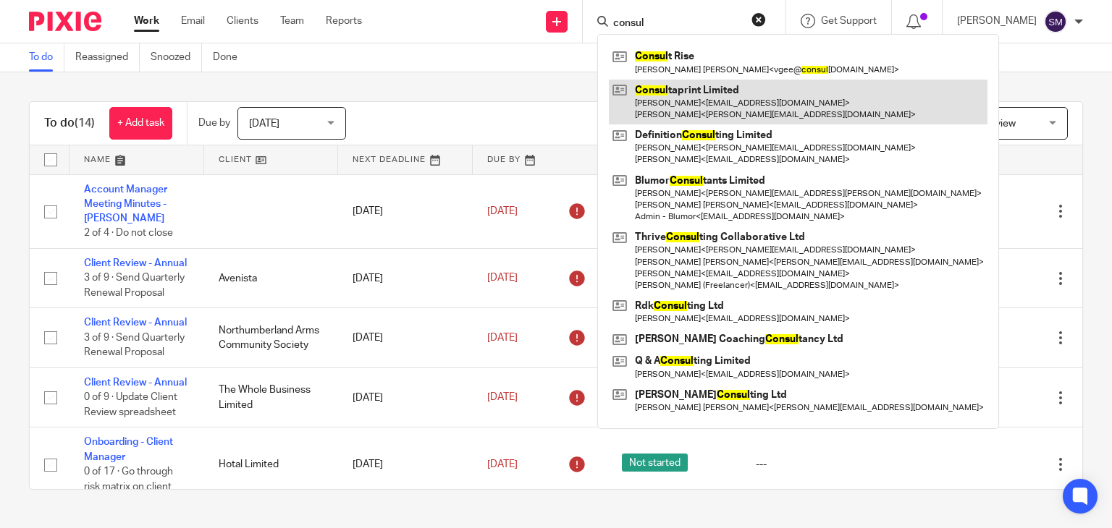
type input "consul"
click at [659, 90] on link at bounding box center [798, 102] width 378 height 45
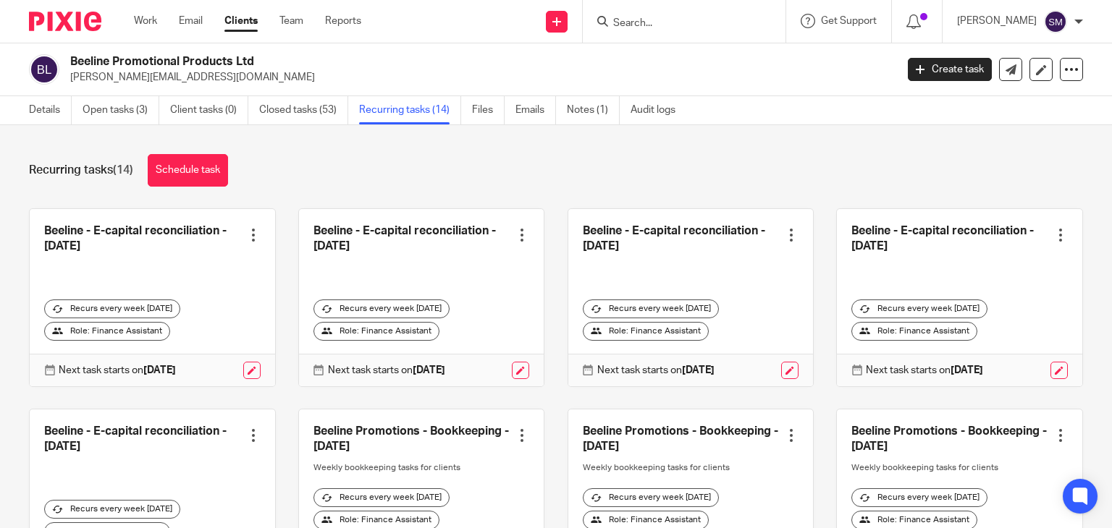
click at [104, 329] on div "Role: Finance Assistant" at bounding box center [107, 331] width 126 height 19
click at [246, 236] on div at bounding box center [253, 235] width 14 height 14
click at [351, 177] on div "Recurring tasks (14) Schedule task" at bounding box center [556, 170] width 1054 height 33
click at [38, 111] on link "Details" at bounding box center [50, 110] width 43 height 28
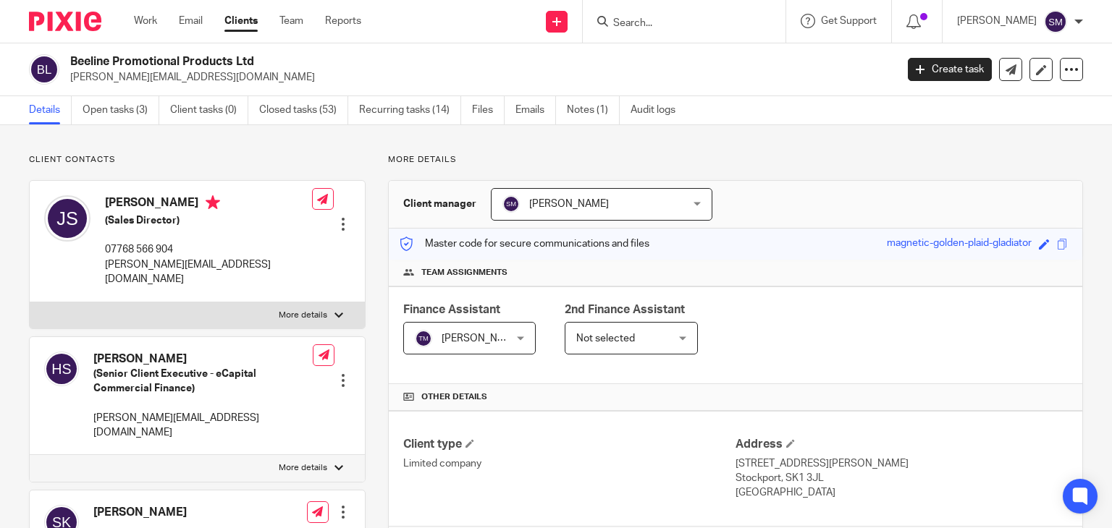
click at [506, 339] on span "[PERSON_NAME]" at bounding box center [463, 338] width 96 height 30
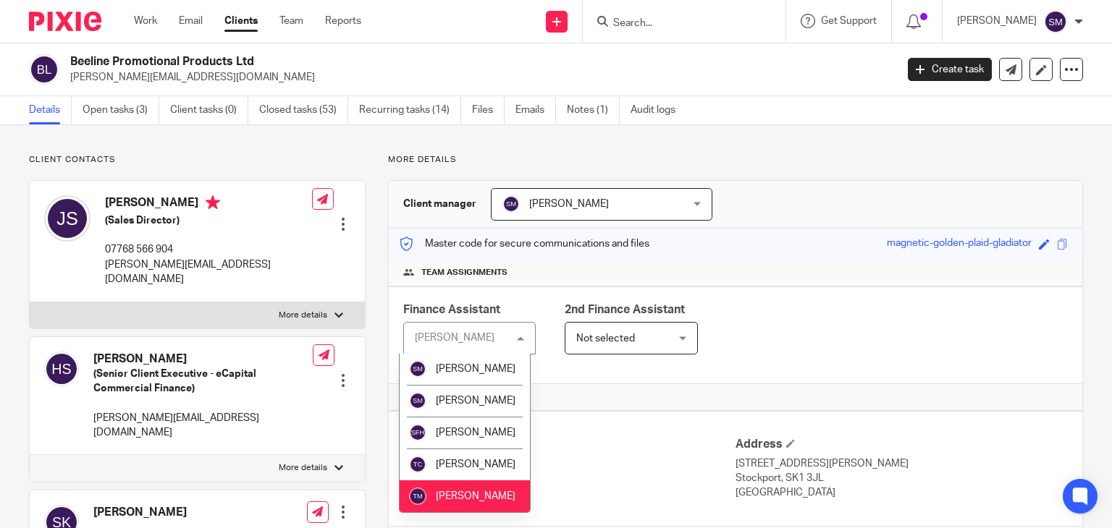
scroll to position [261, 0]
click at [450, 445] on li "[PERSON_NAME]" at bounding box center [464, 433] width 130 height 32
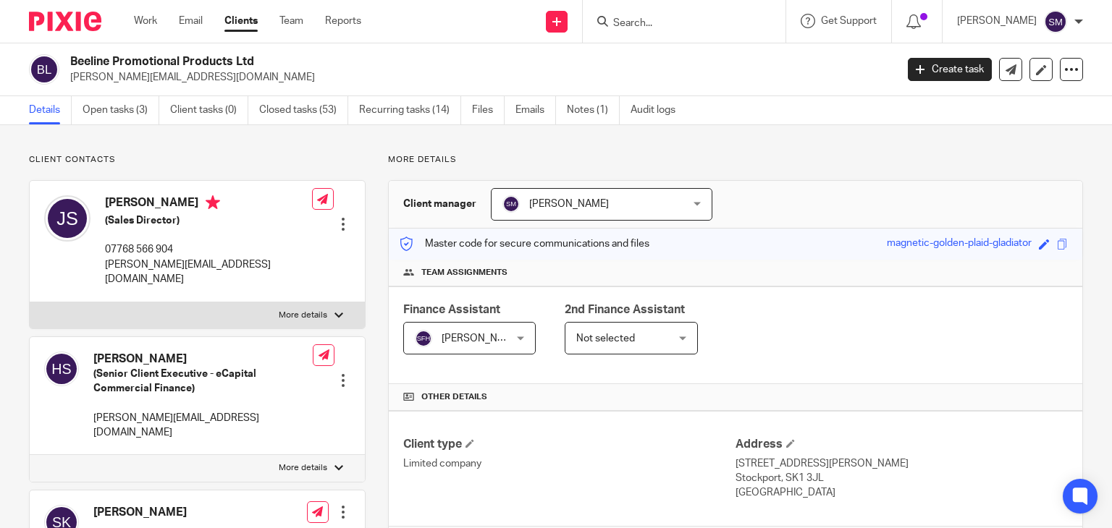
click at [605, 337] on span "Not selected" at bounding box center [605, 339] width 59 height 10
click at [645, 339] on span "Not selected" at bounding box center [624, 338] width 96 height 30
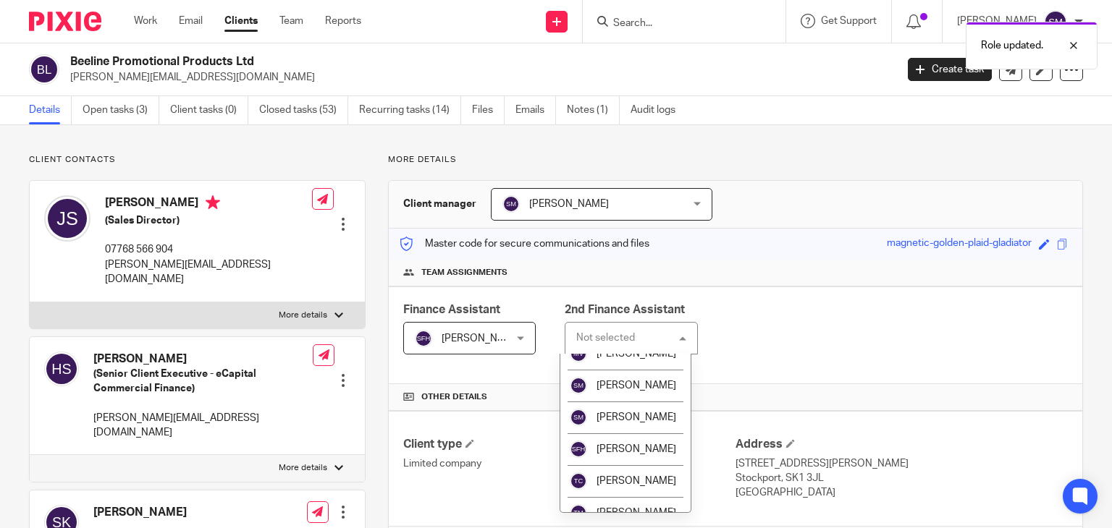
scroll to position [250, 0]
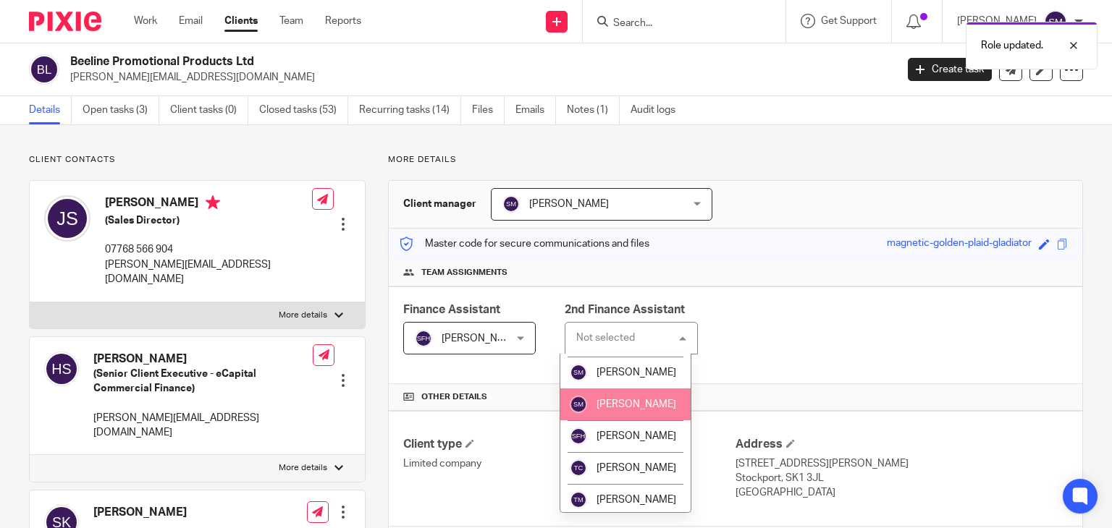
click at [648, 420] on li "[PERSON_NAME]" at bounding box center [625, 405] width 130 height 32
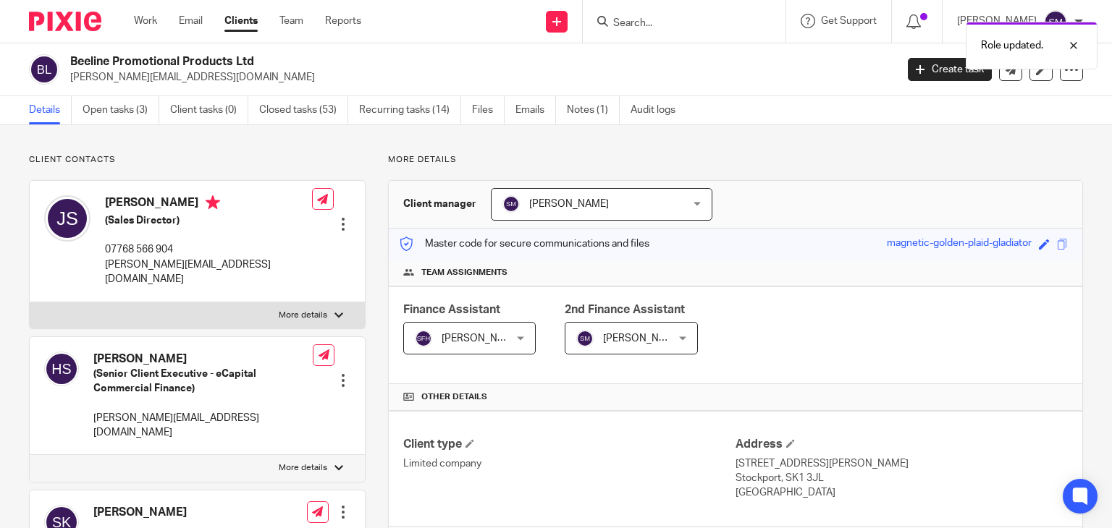
click at [868, 326] on div "Finance Assistant [PERSON_NAME] [PERSON_NAME] Not selected [PERSON_NAME] [PERSO…" at bounding box center [735, 336] width 693 height 98
click at [346, 102] on link "Closed tasks (53)" at bounding box center [303, 110] width 89 height 28
click at [380, 101] on link "Recurring tasks (14)" at bounding box center [410, 110] width 102 height 28
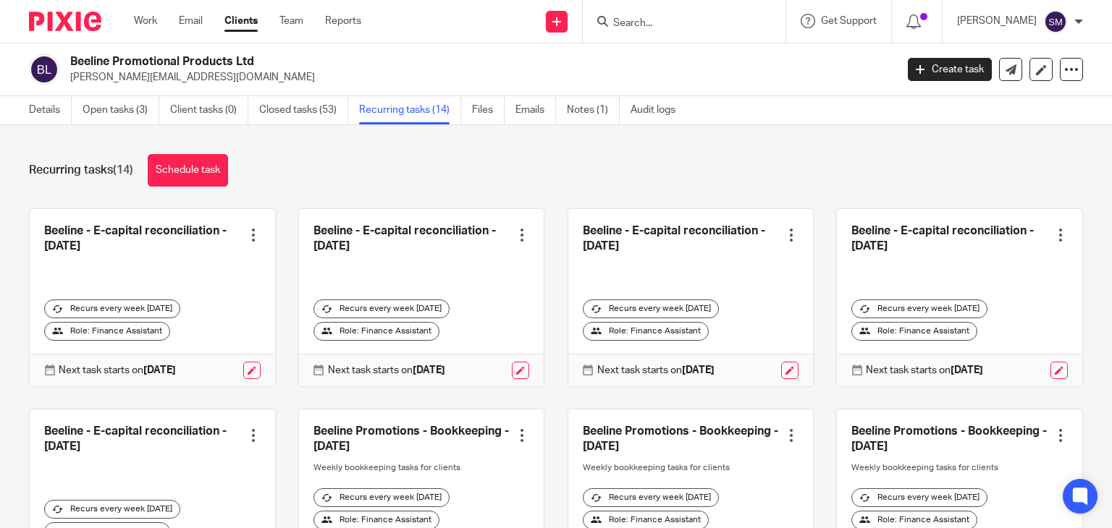
click at [644, 166] on div "Recurring tasks (14) Schedule task" at bounding box center [556, 170] width 1054 height 33
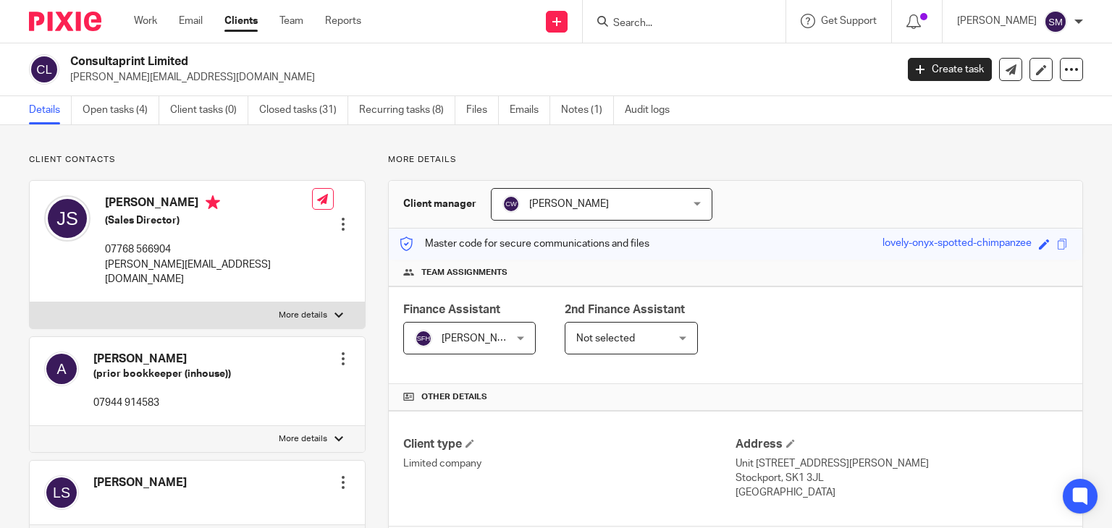
click at [629, 345] on span "Not selected" at bounding box center [624, 338] width 96 height 30
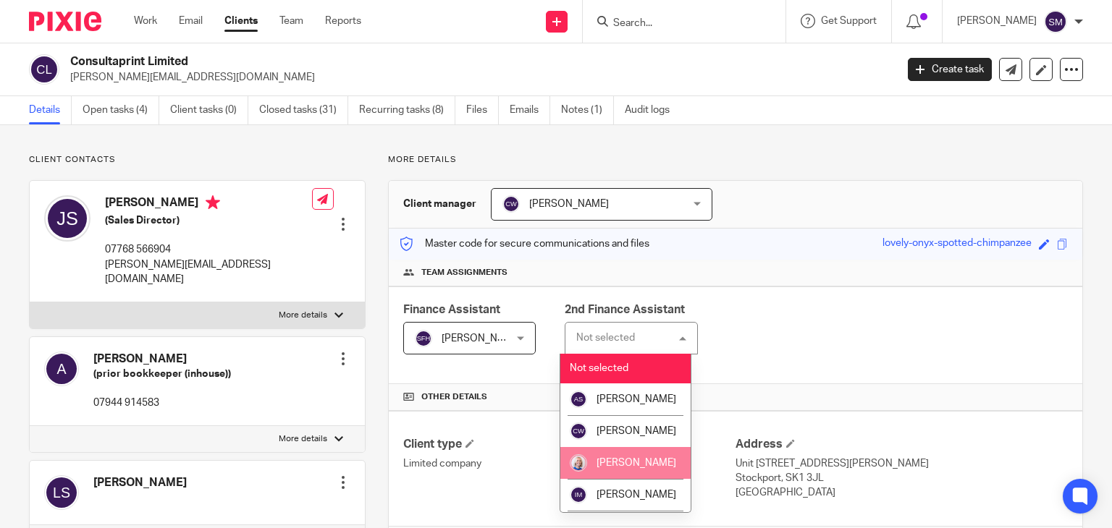
scroll to position [217, 0]
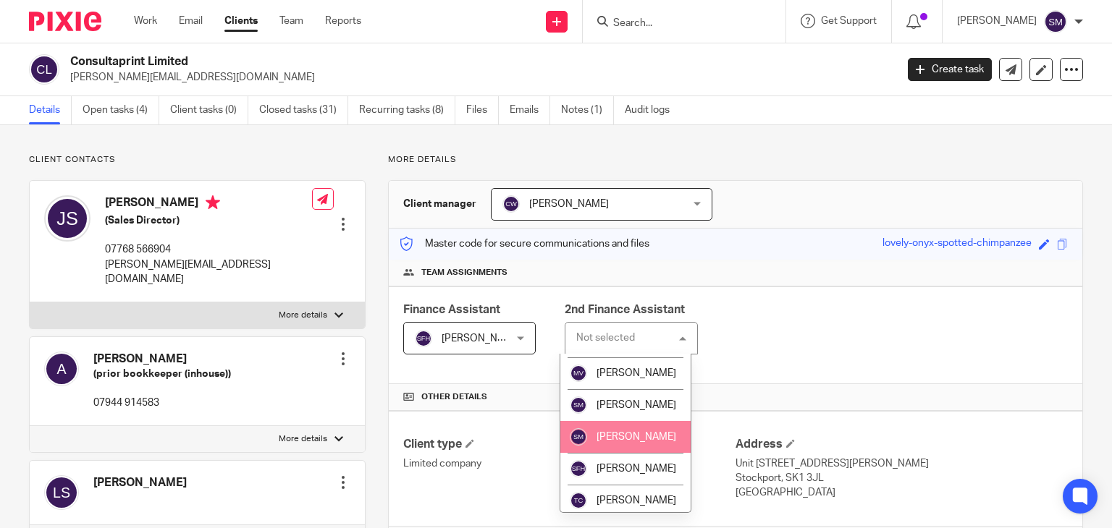
click at [631, 453] on li "[PERSON_NAME]" at bounding box center [625, 437] width 130 height 32
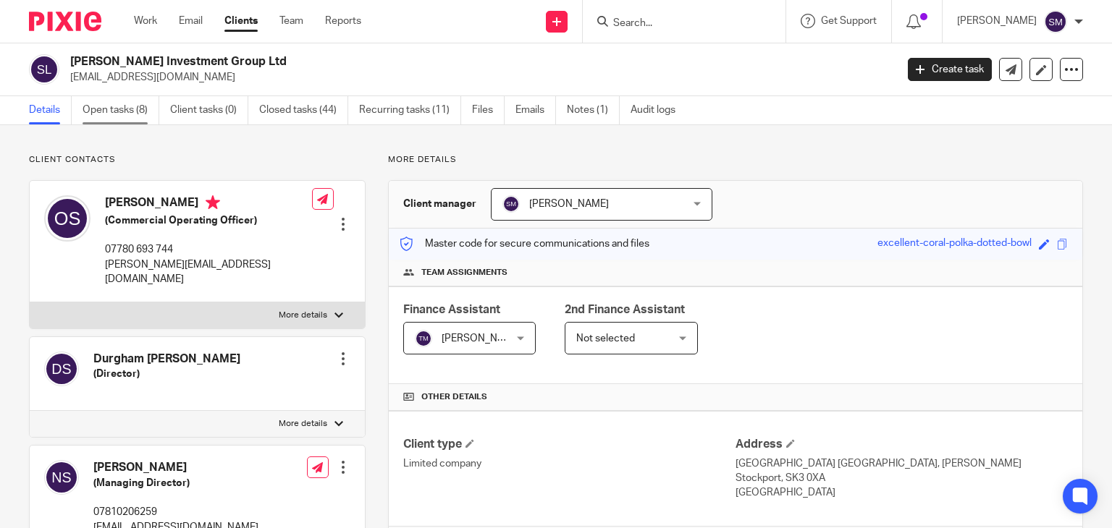
click at [99, 121] on link "Open tasks (8)" at bounding box center [120, 110] width 77 height 28
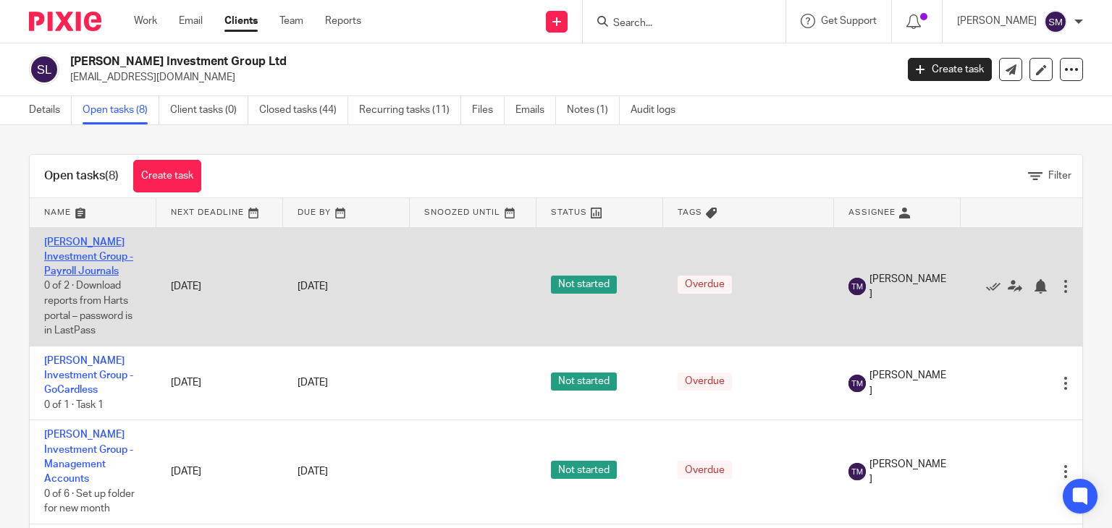
click at [82, 266] on link "[PERSON_NAME] Investment Group - Payroll Journals" at bounding box center [88, 257] width 89 height 40
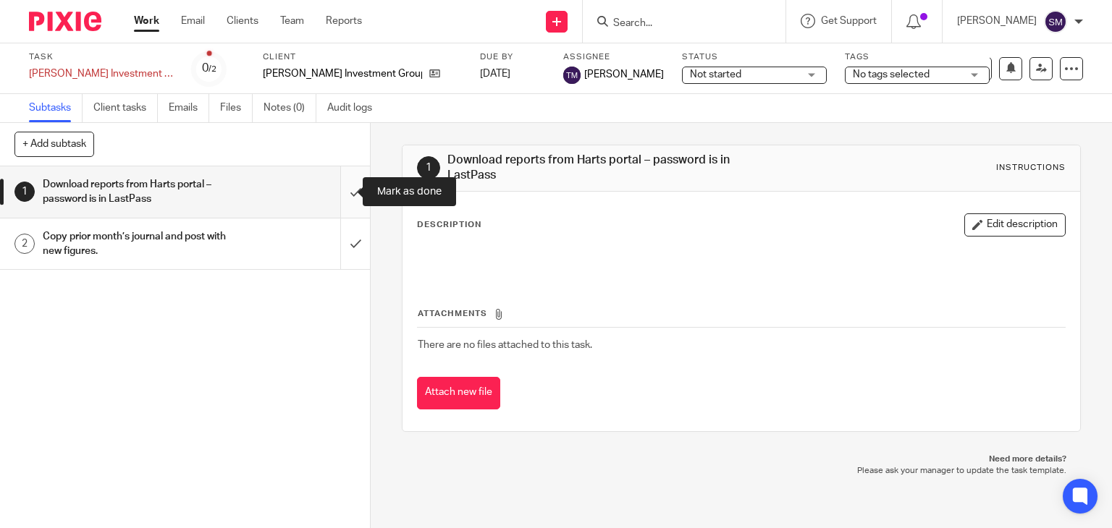
click at [336, 197] on input "submit" at bounding box center [185, 191] width 370 height 51
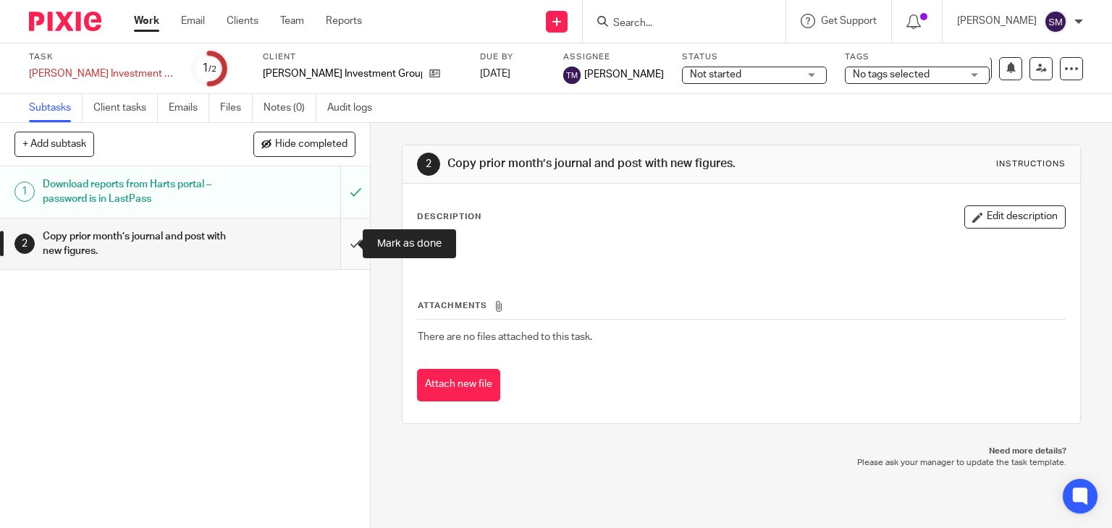
click at [341, 243] on input "submit" at bounding box center [185, 244] width 370 height 51
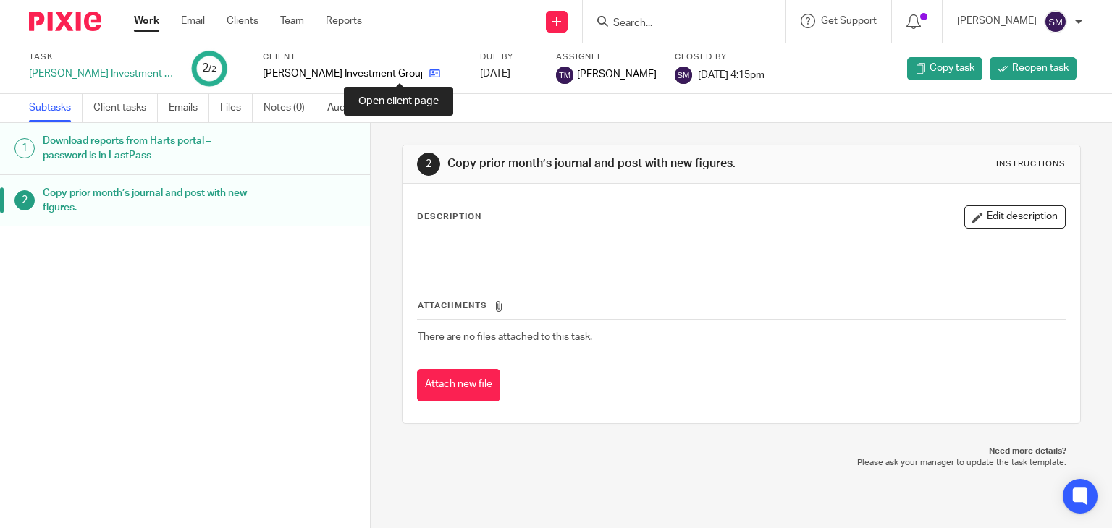
click at [429, 72] on icon at bounding box center [434, 73] width 11 height 11
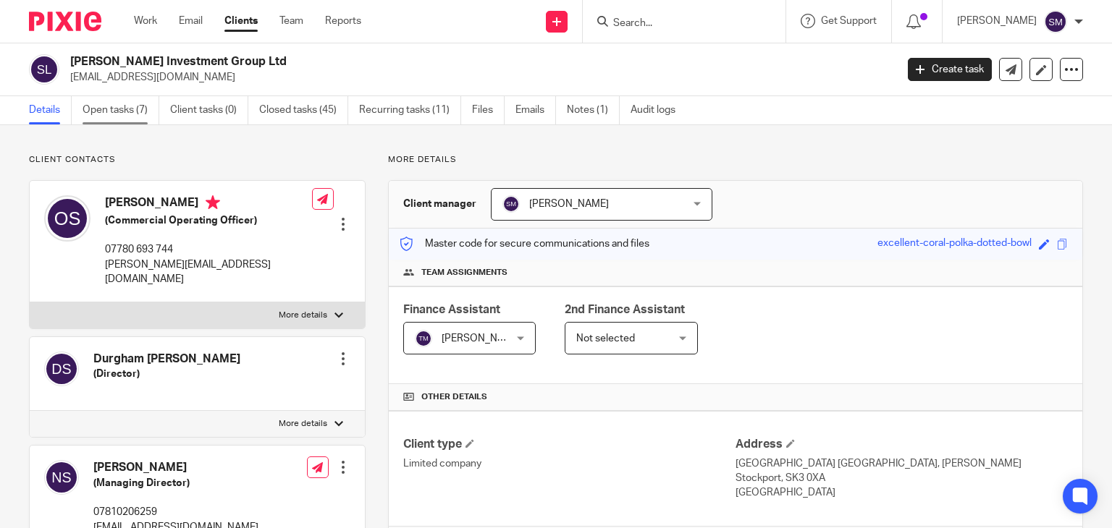
click at [96, 110] on link "Open tasks (7)" at bounding box center [120, 110] width 77 height 28
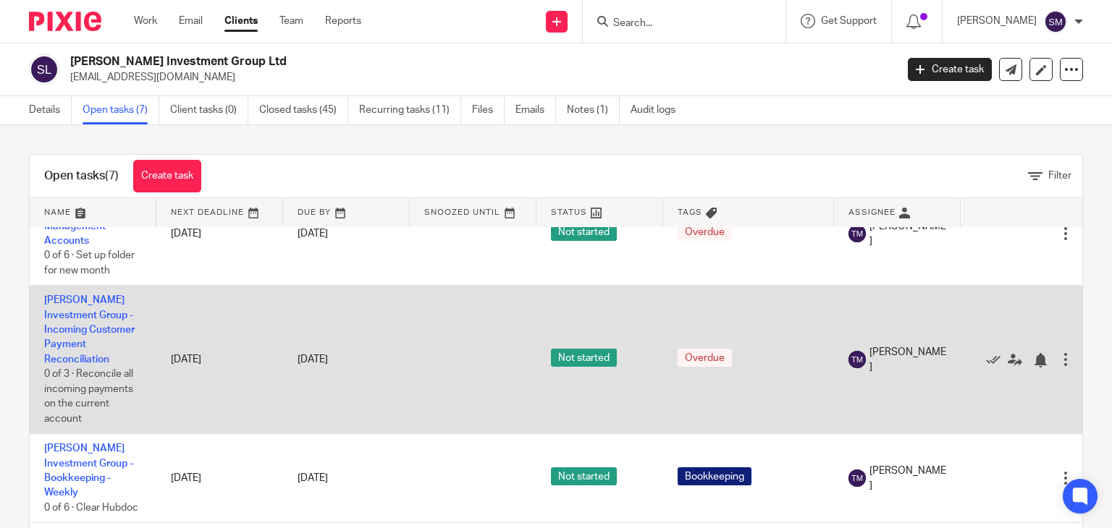
scroll to position [145, 0]
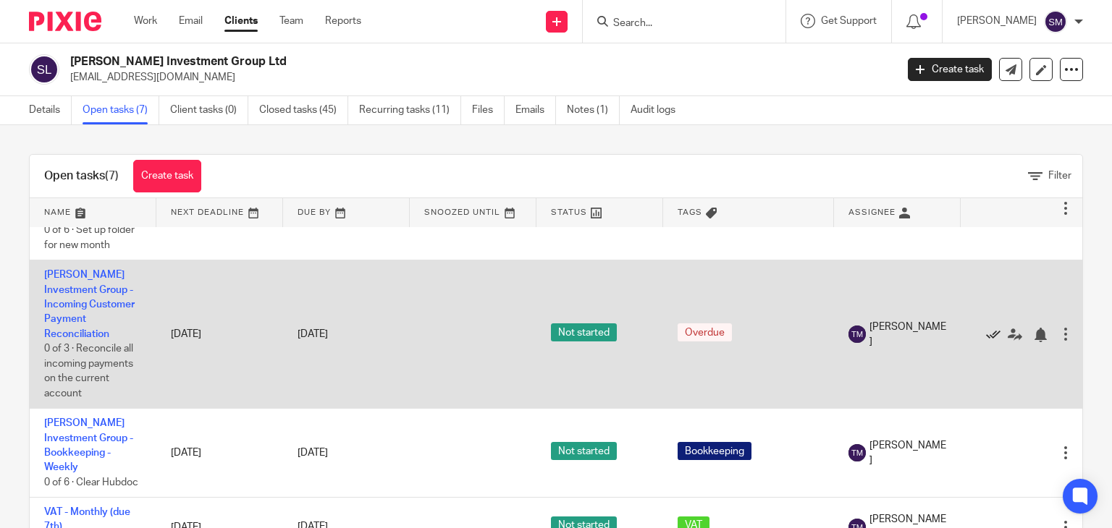
click at [988, 328] on icon at bounding box center [993, 335] width 14 height 14
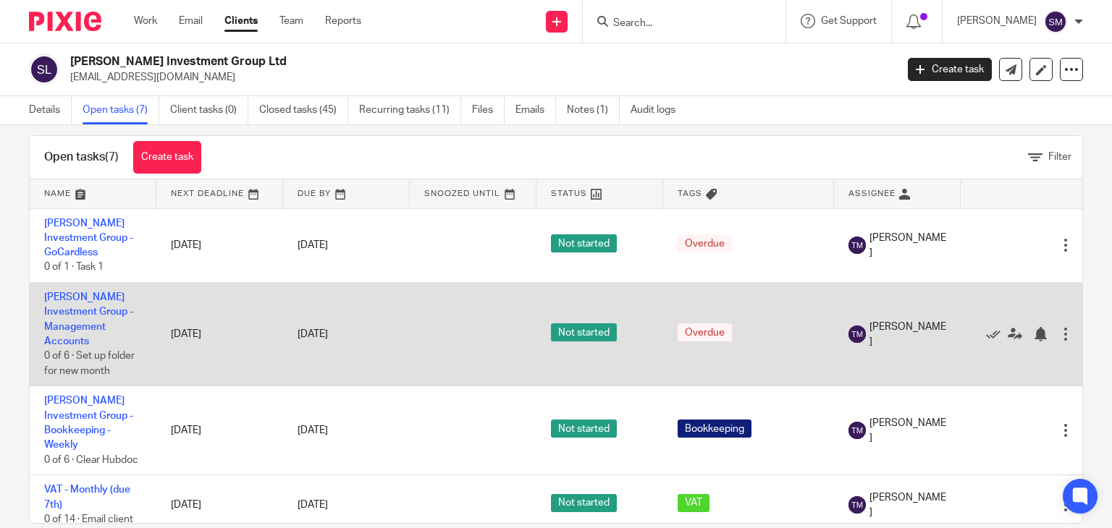
scroll to position [0, 0]
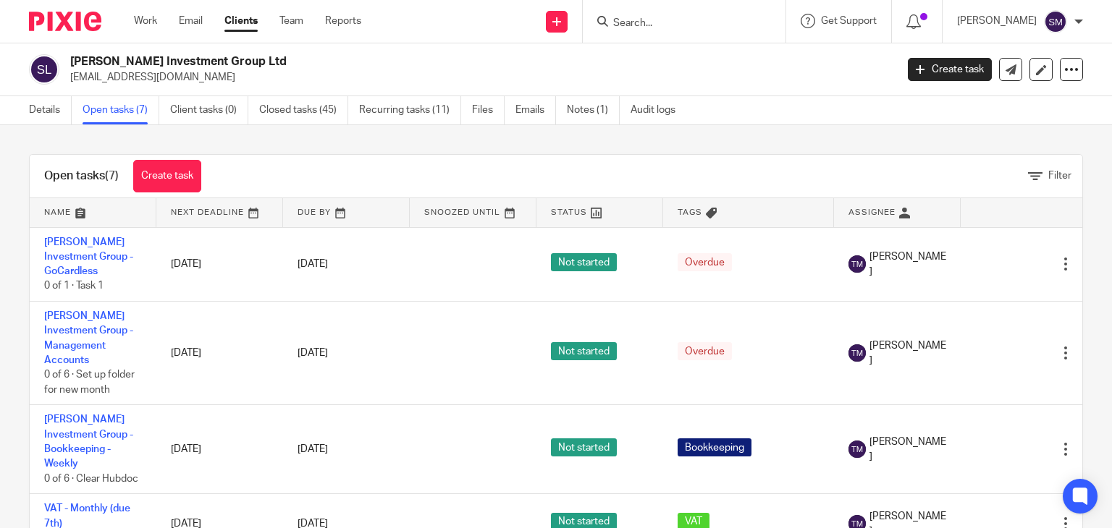
drag, startPoint x: 85, startPoint y: 253, endPoint x: 12, endPoint y: 273, distance: 75.8
click at [12, 273] on div "Open tasks (7) Create task Filter Name Next Deadline Due By Snoozed Until Statu…" at bounding box center [556, 326] width 1112 height 403
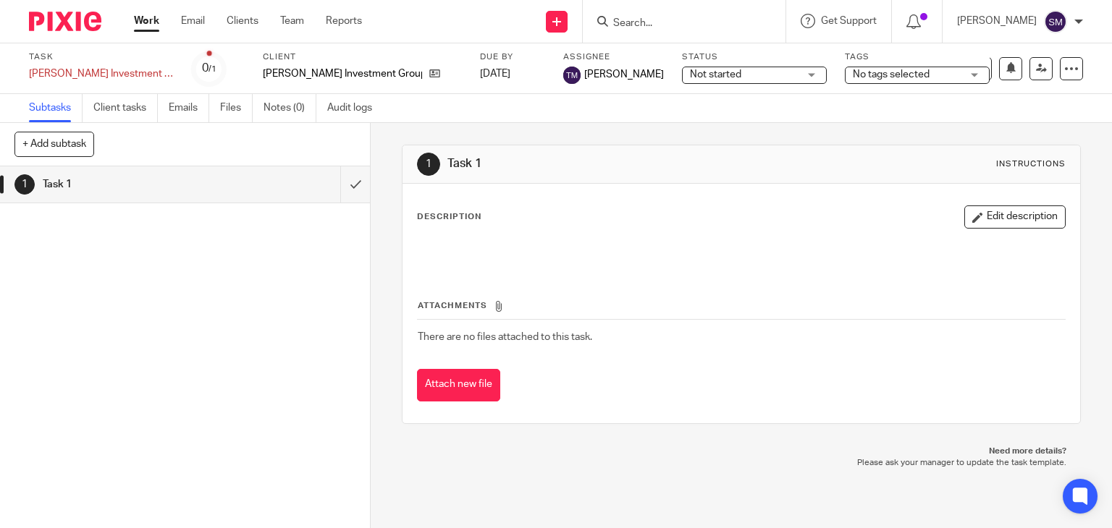
click at [942, 72] on icon at bounding box center [949, 69] width 14 height 14
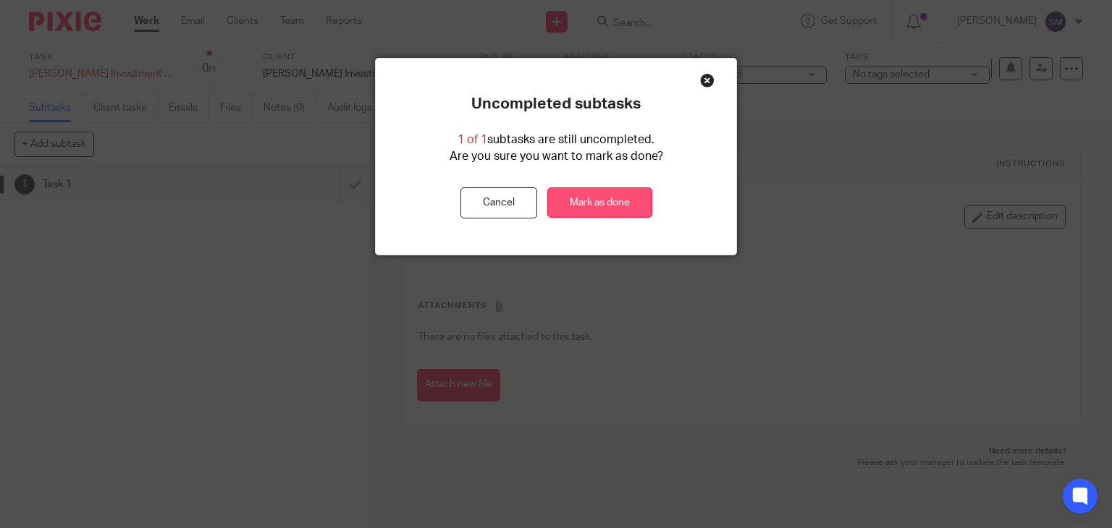
click at [632, 200] on link "Mark as done" at bounding box center [599, 202] width 105 height 31
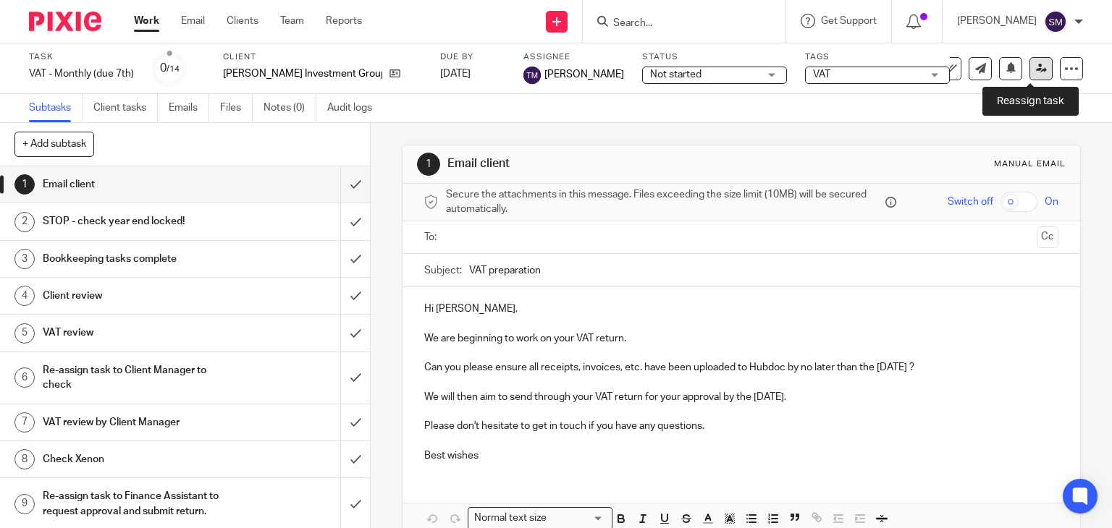
click at [1036, 67] on icon at bounding box center [1041, 68] width 11 height 11
click at [1036, 69] on icon at bounding box center [1041, 68] width 11 height 11
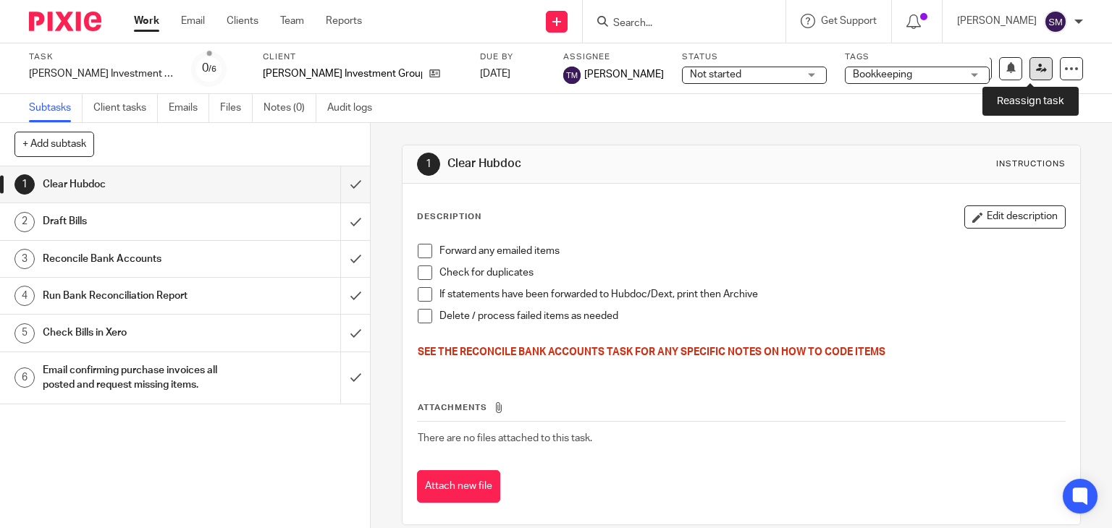
click at [1029, 69] on link at bounding box center [1040, 68] width 23 height 23
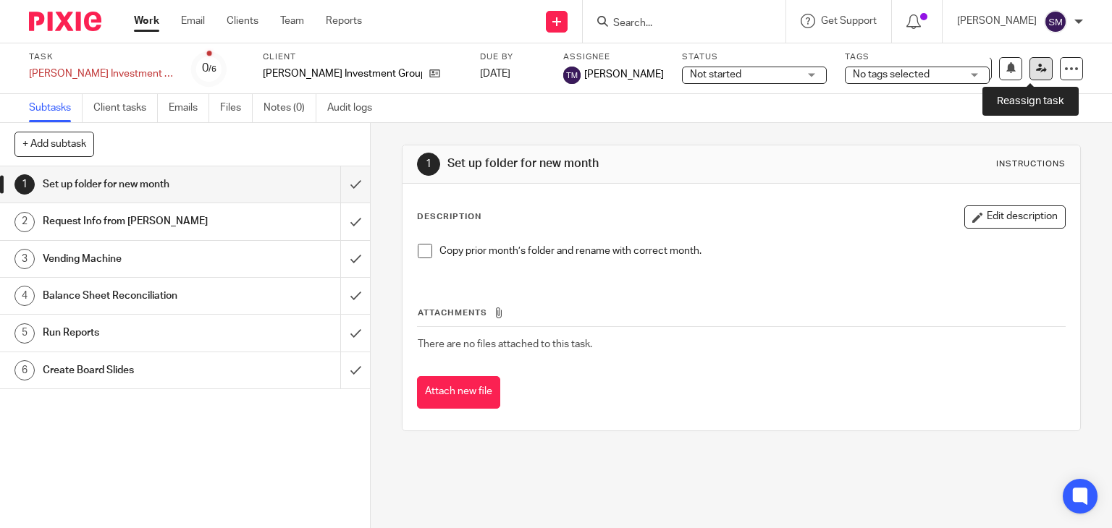
click at [1036, 69] on icon at bounding box center [1041, 68] width 11 height 11
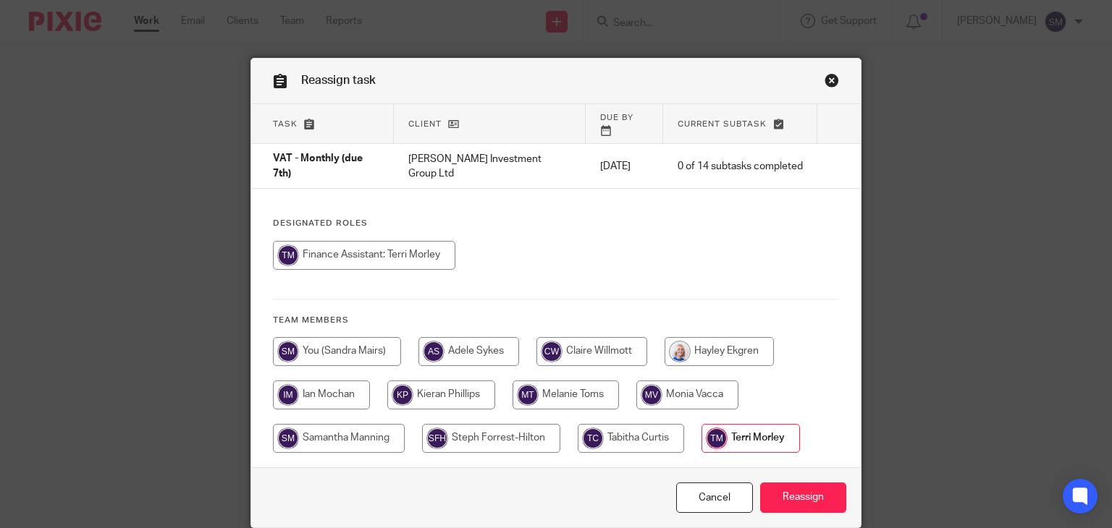
click at [326, 337] on input "radio" at bounding box center [337, 351] width 128 height 29
radio input "true"
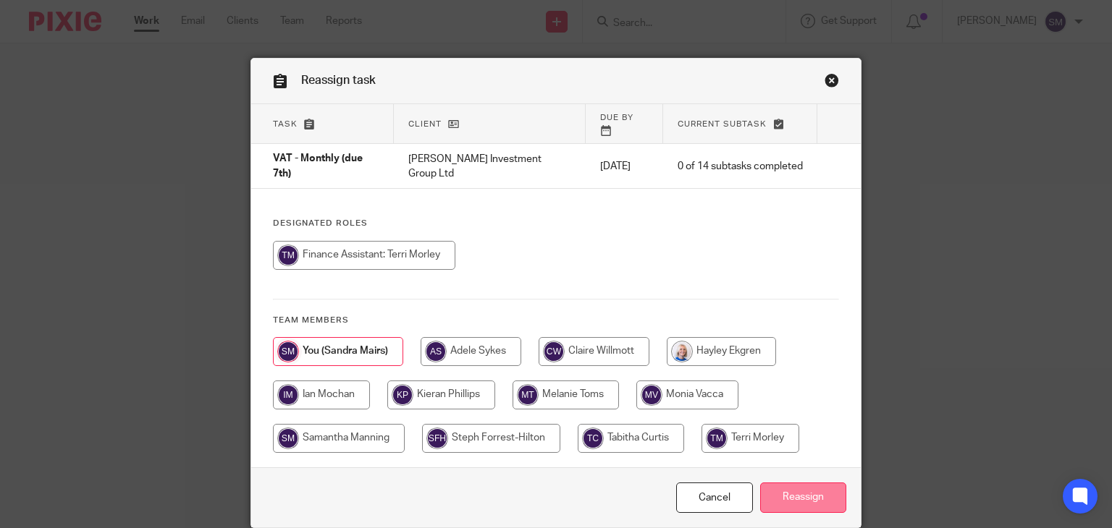
click at [797, 483] on input "Reassign" at bounding box center [803, 498] width 86 height 31
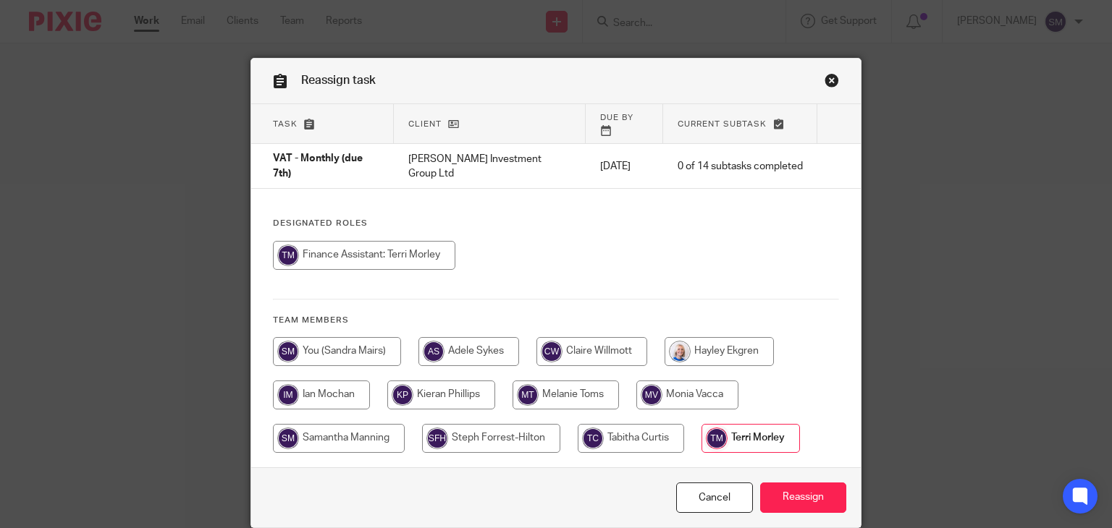
click at [325, 337] on input "radio" at bounding box center [337, 351] width 128 height 29
radio input "true"
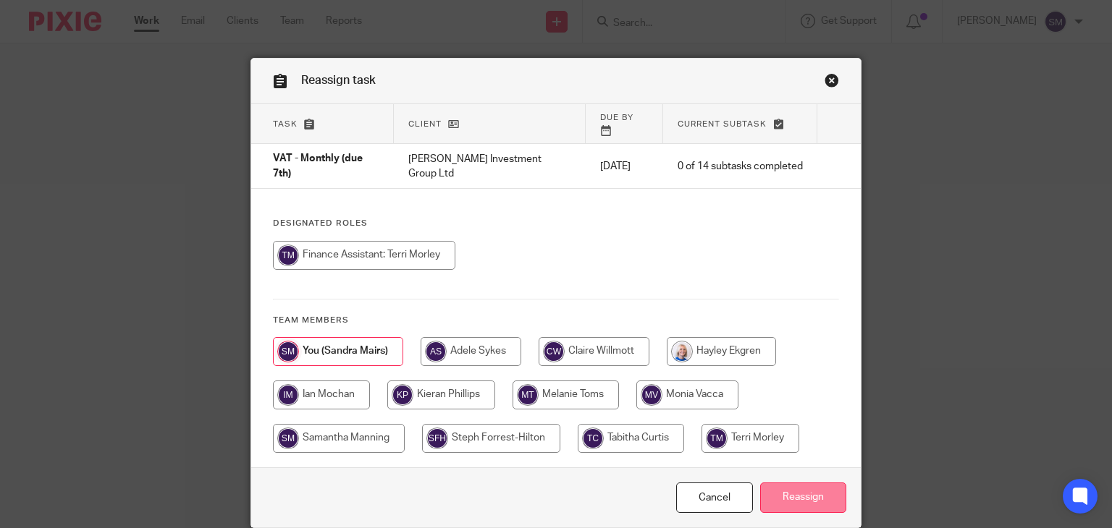
click at [796, 483] on input "Reassign" at bounding box center [803, 498] width 86 height 31
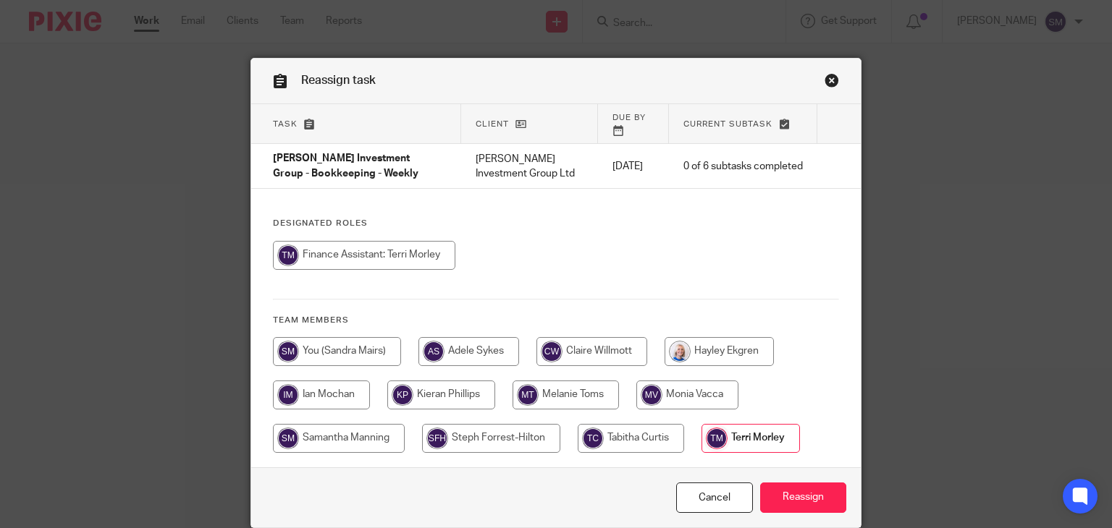
click at [417, 241] on input "radio" at bounding box center [364, 255] width 182 height 29
radio input "true"
drag, startPoint x: 417, startPoint y: 240, endPoint x: 357, endPoint y: 328, distance: 105.8
click at [357, 328] on div "Designated Roles Team members" at bounding box center [556, 342] width 610 height 249
click at [353, 340] on input "radio" at bounding box center [337, 351] width 128 height 29
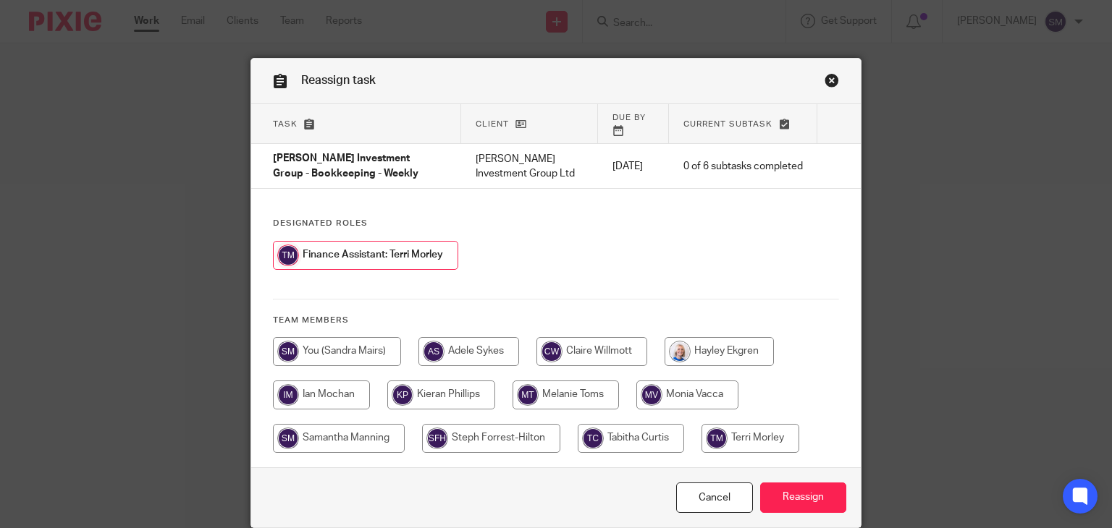
radio input "true"
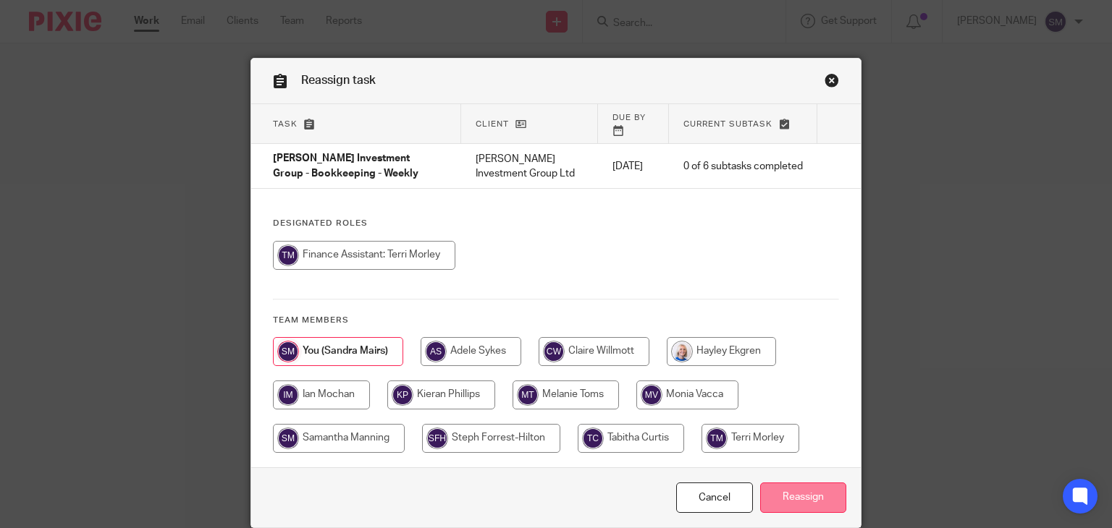
click at [776, 483] on input "Reassign" at bounding box center [803, 498] width 86 height 31
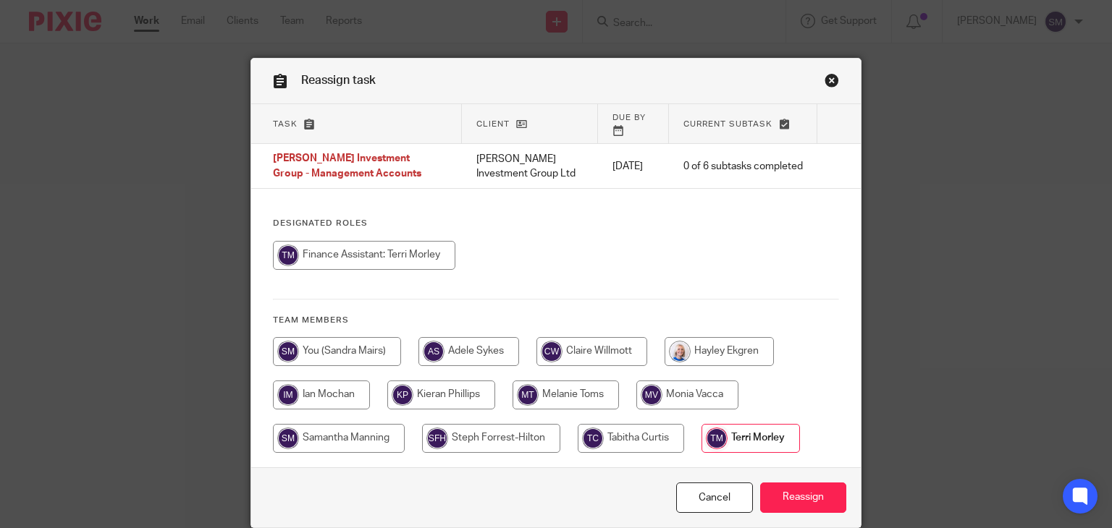
click at [308, 340] on input "radio" at bounding box center [337, 351] width 128 height 29
radio input "true"
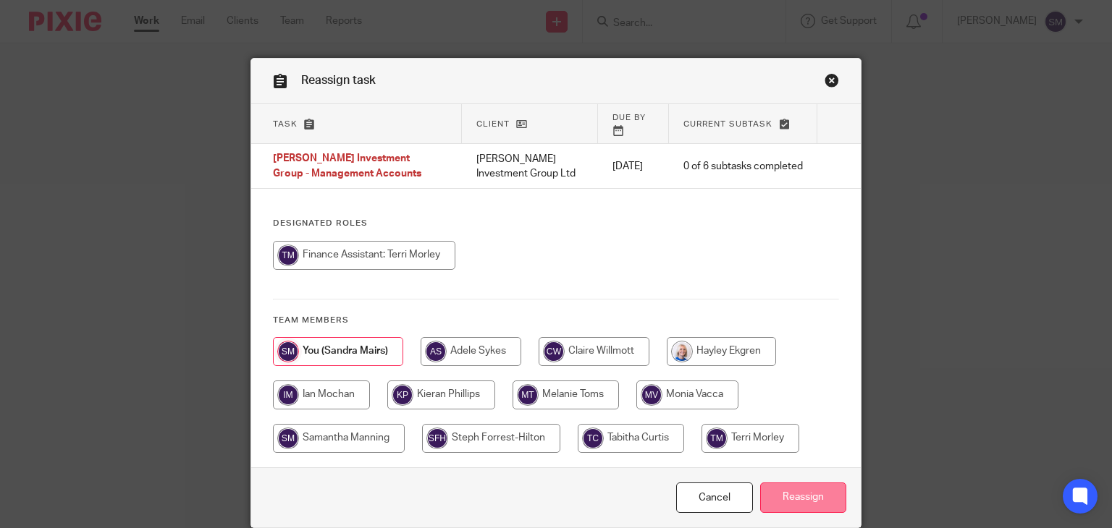
click at [813, 483] on input "Reassign" at bounding box center [803, 498] width 86 height 31
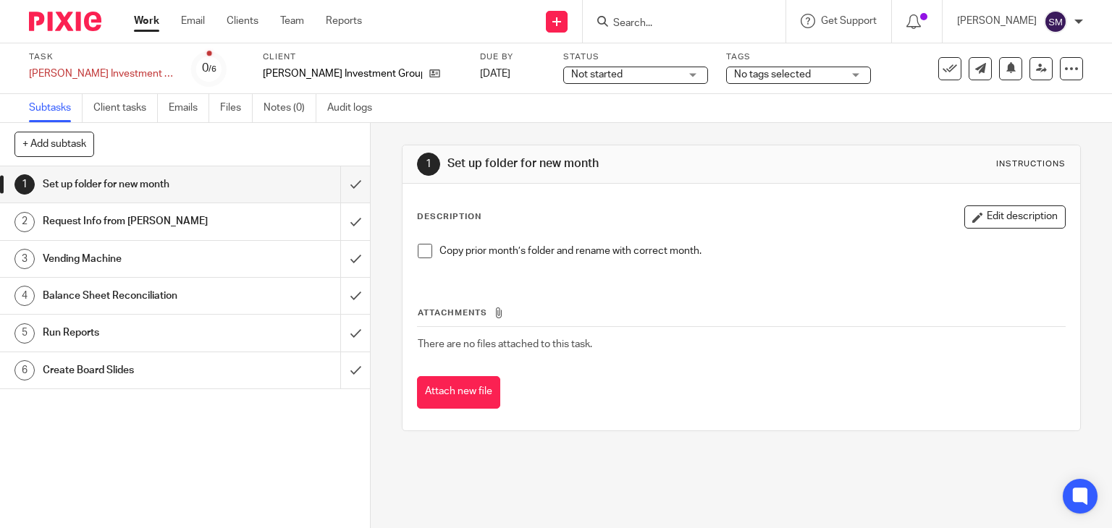
click at [607, 469] on div "1 Set up folder for new month Instructions Description Edit description Copy pr…" at bounding box center [741, 325] width 741 height 405
click at [420, 247] on span at bounding box center [425, 251] width 14 height 14
click at [336, 180] on input "submit" at bounding box center [185, 184] width 370 height 36
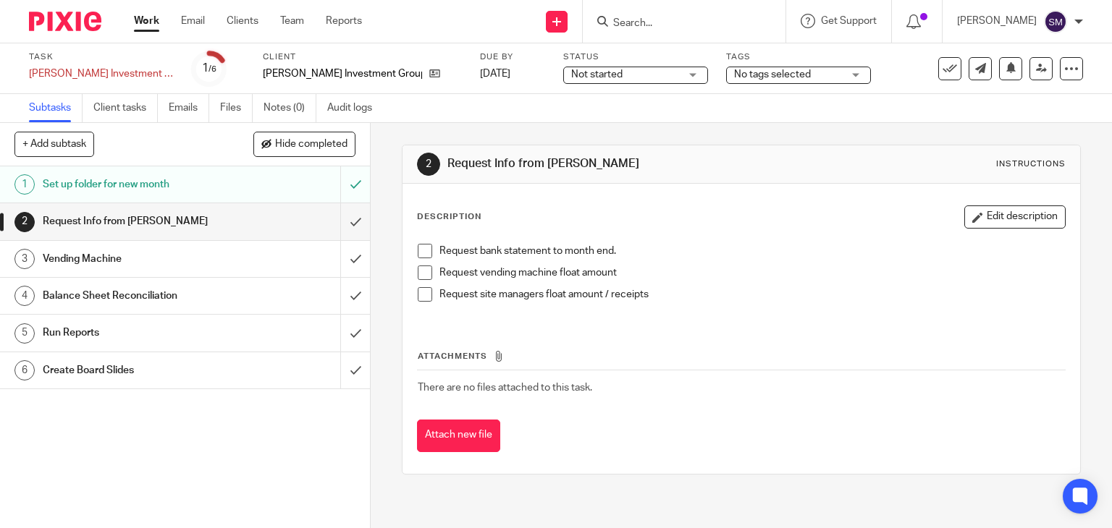
click at [430, 249] on li "Request bank statement to month end." at bounding box center [742, 255] width 648 height 22
click at [423, 249] on span at bounding box center [425, 251] width 14 height 14
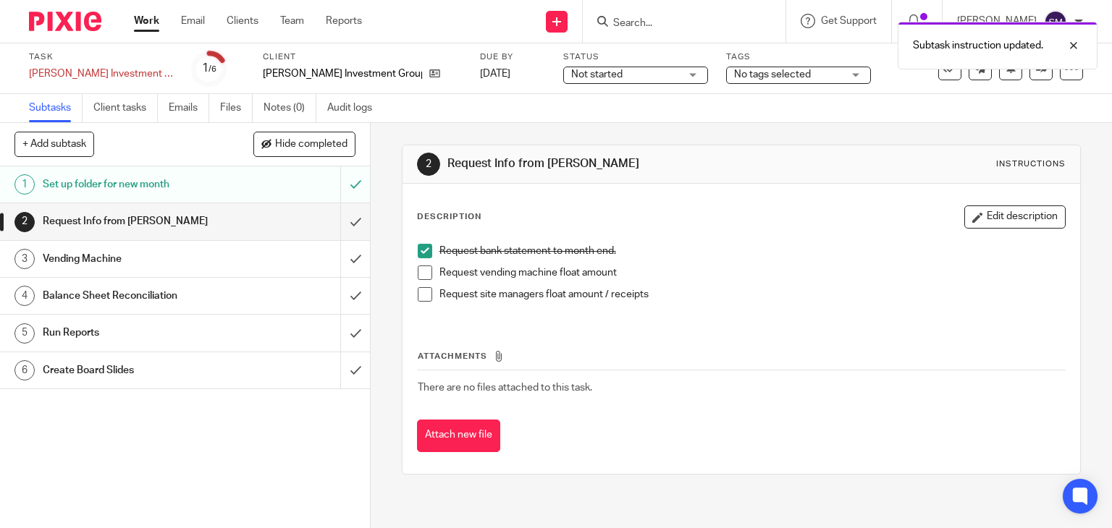
click at [423, 271] on span at bounding box center [425, 273] width 14 height 14
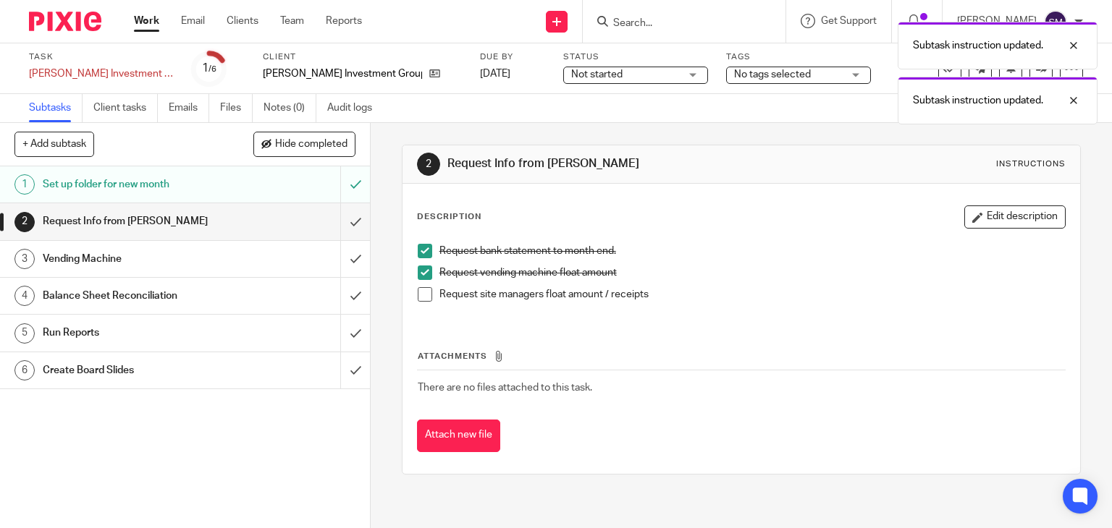
click at [423, 273] on span at bounding box center [425, 273] width 14 height 14
click at [423, 271] on span at bounding box center [425, 273] width 14 height 14
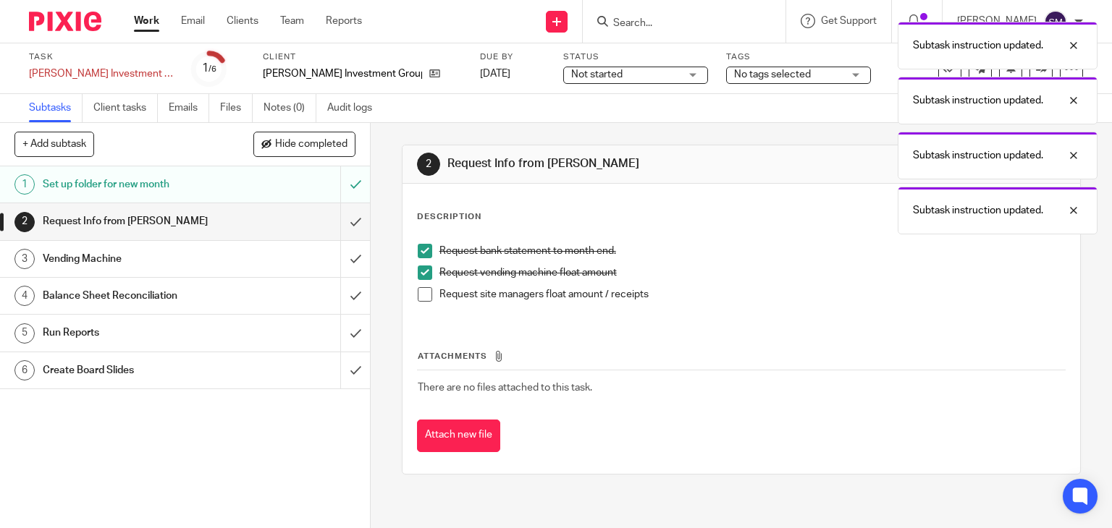
click at [420, 293] on span at bounding box center [425, 294] width 14 height 14
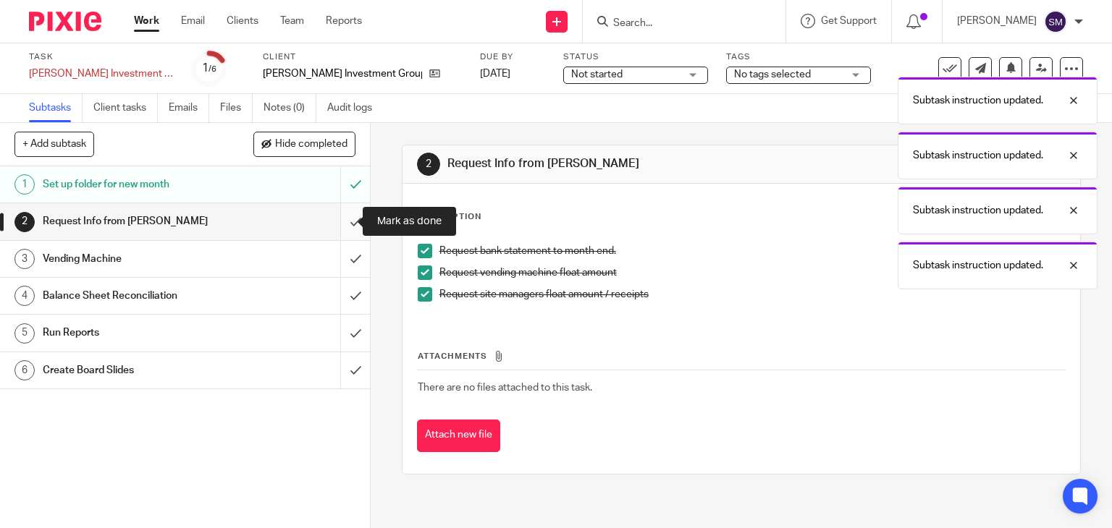
click at [340, 221] on input "submit" at bounding box center [185, 221] width 370 height 36
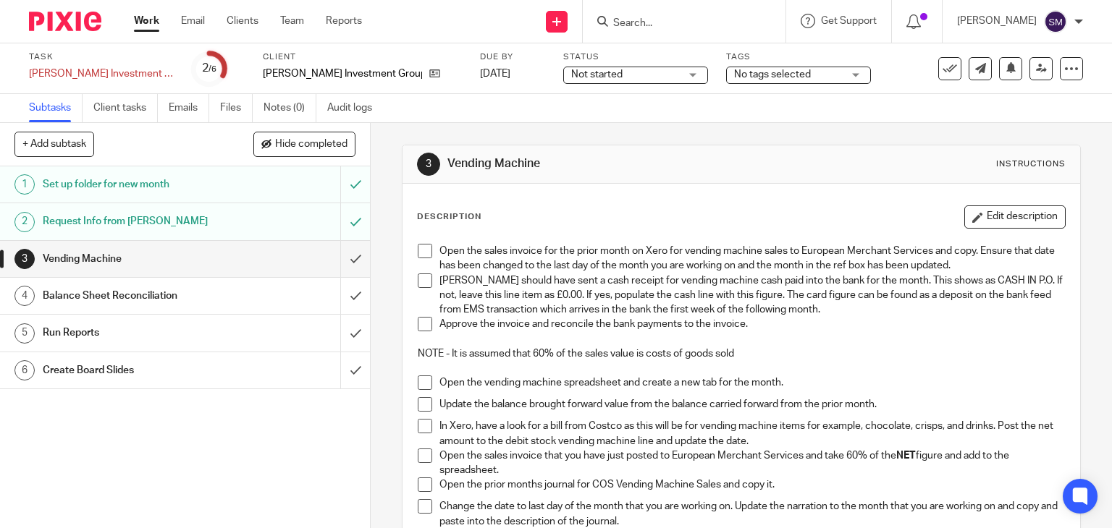
click at [418, 246] on span at bounding box center [425, 251] width 14 height 14
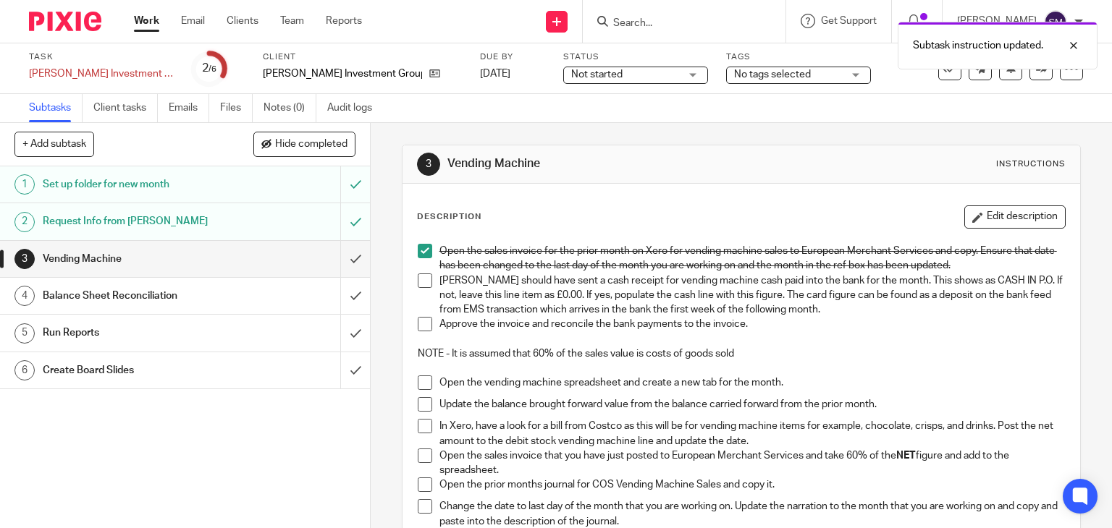
click at [418, 276] on span at bounding box center [425, 281] width 14 height 14
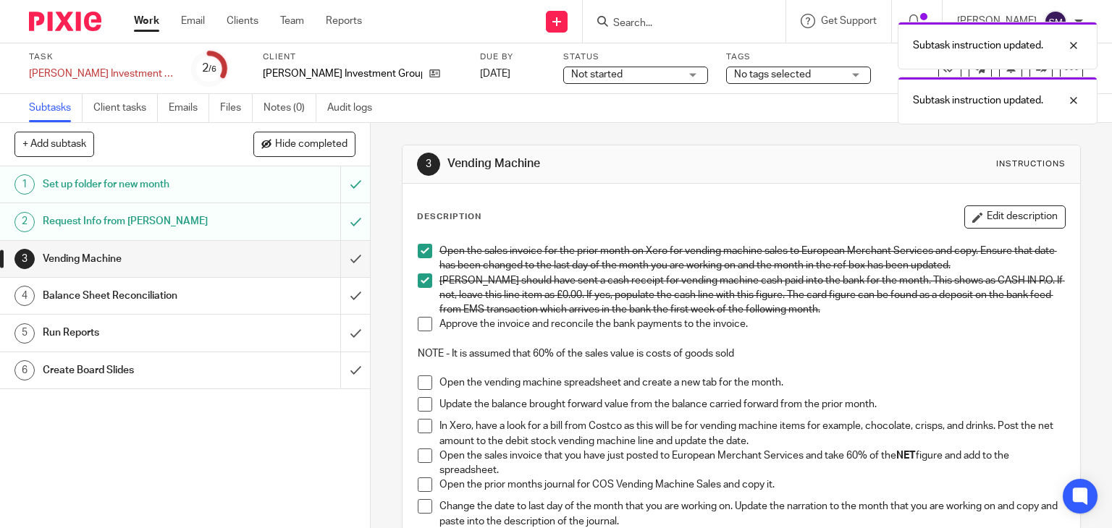
click at [418, 337] on li "Approve the invoice and reconcile the bank payments to the invoice." at bounding box center [742, 332] width 648 height 30
click at [411, 328] on div "Open the sales invoice for the prior month on Xero for vending machine sales to…" at bounding box center [741, 414] width 662 height 355
click at [423, 318] on span at bounding box center [425, 324] width 14 height 14
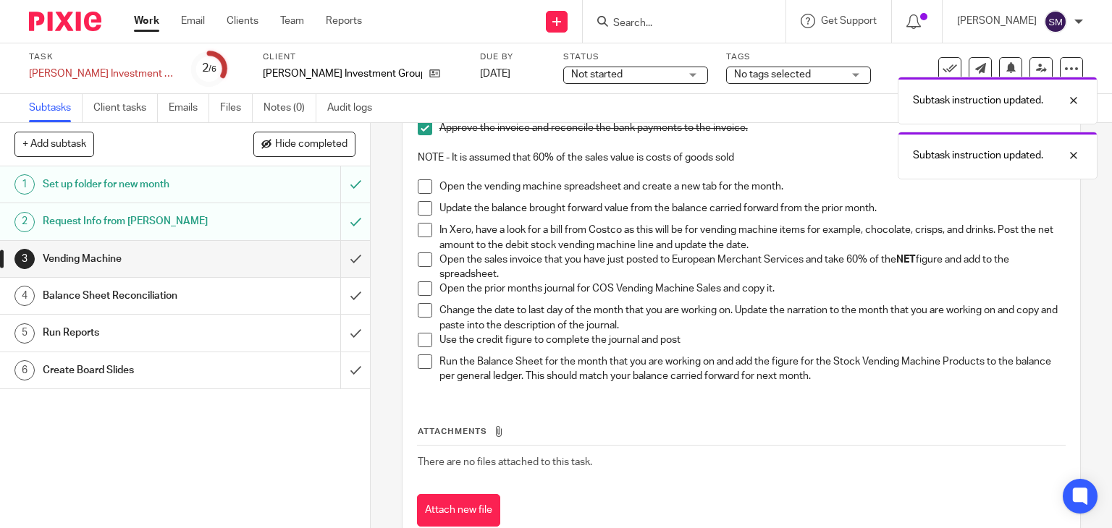
scroll to position [217, 0]
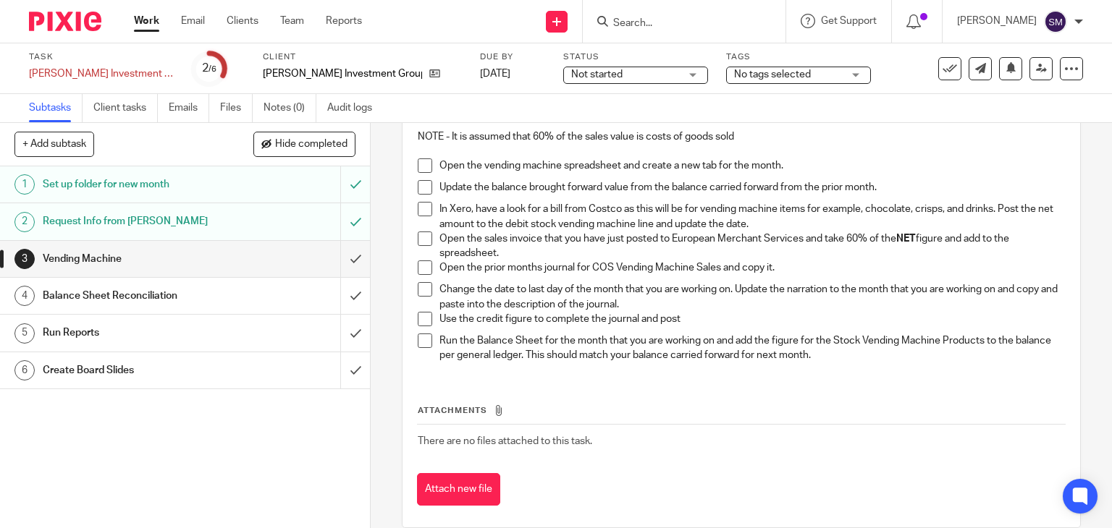
click at [426, 170] on span at bounding box center [425, 165] width 14 height 14
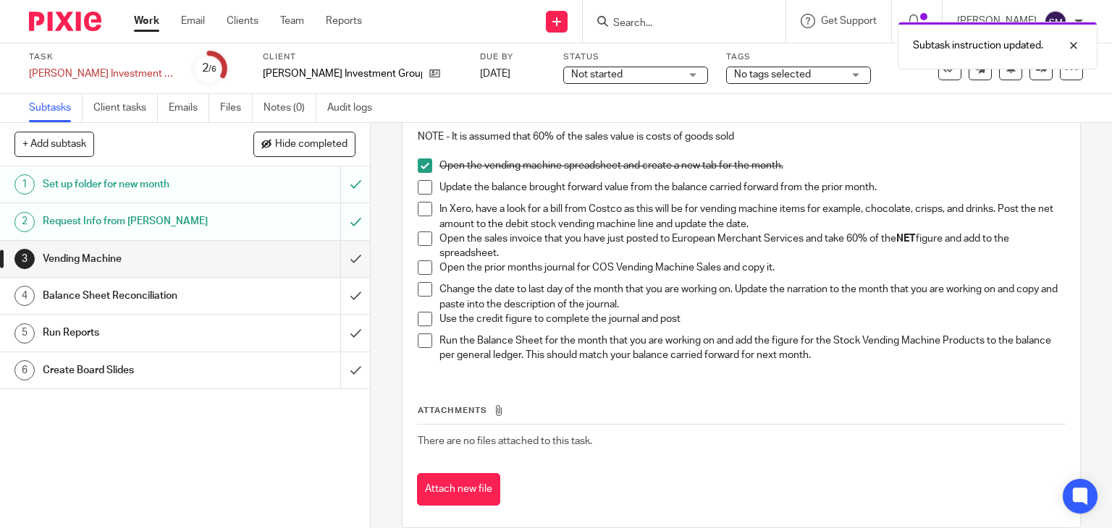
click at [420, 184] on span at bounding box center [425, 187] width 14 height 14
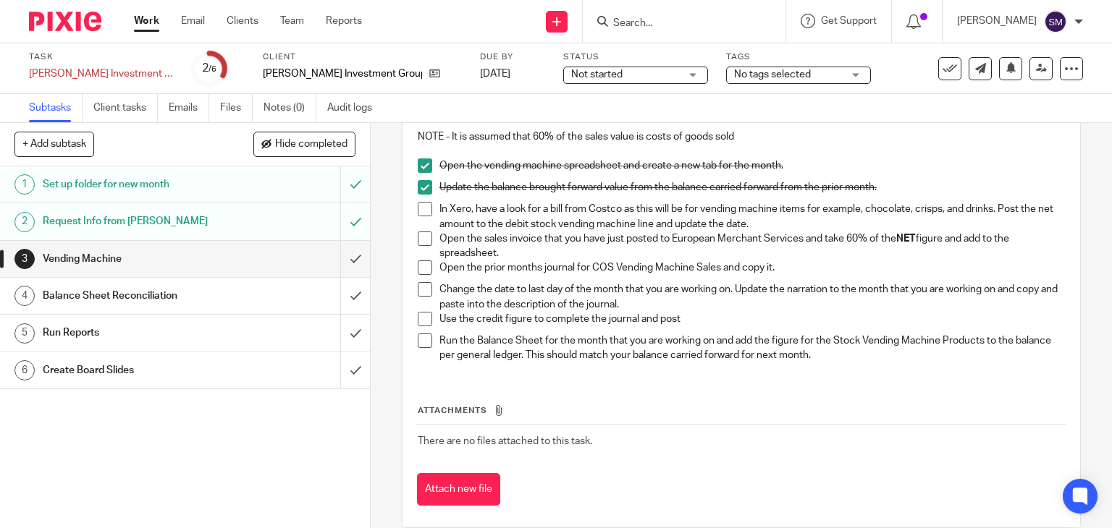
click at [418, 208] on span at bounding box center [425, 209] width 14 height 14
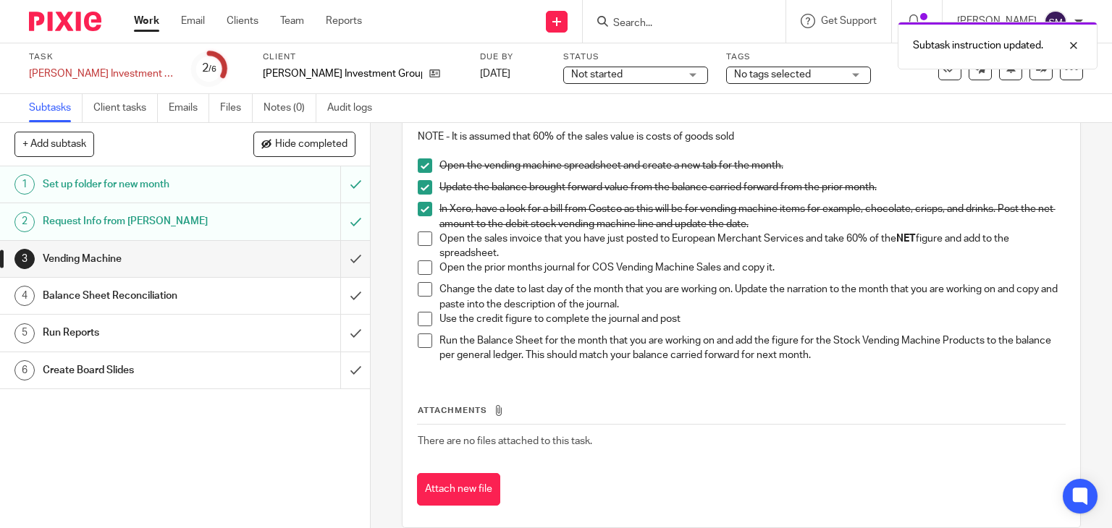
click at [420, 237] on span at bounding box center [425, 239] width 14 height 14
click at [420, 267] on span at bounding box center [425, 268] width 14 height 14
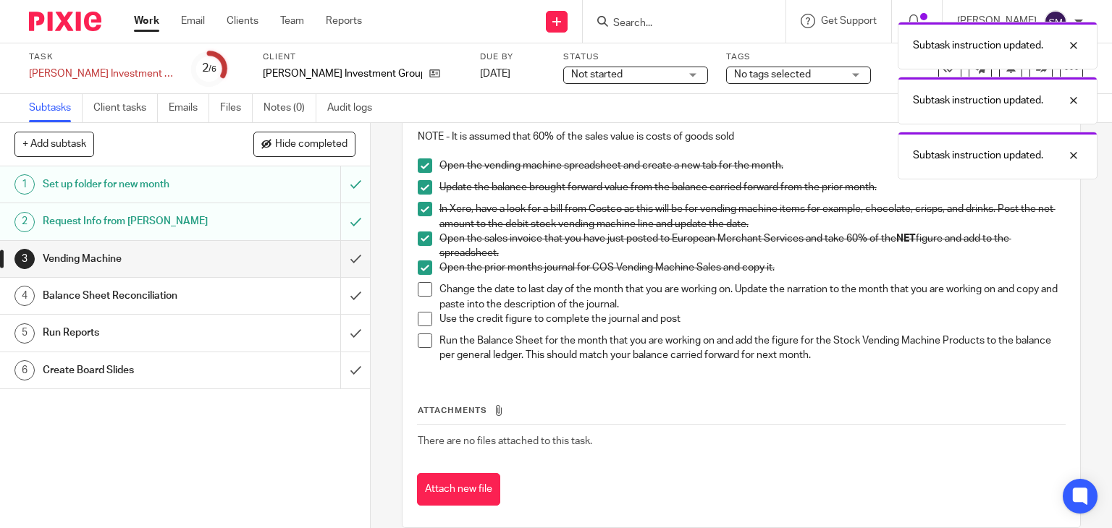
click at [418, 289] on span at bounding box center [425, 289] width 14 height 14
click at [419, 321] on span at bounding box center [425, 319] width 14 height 14
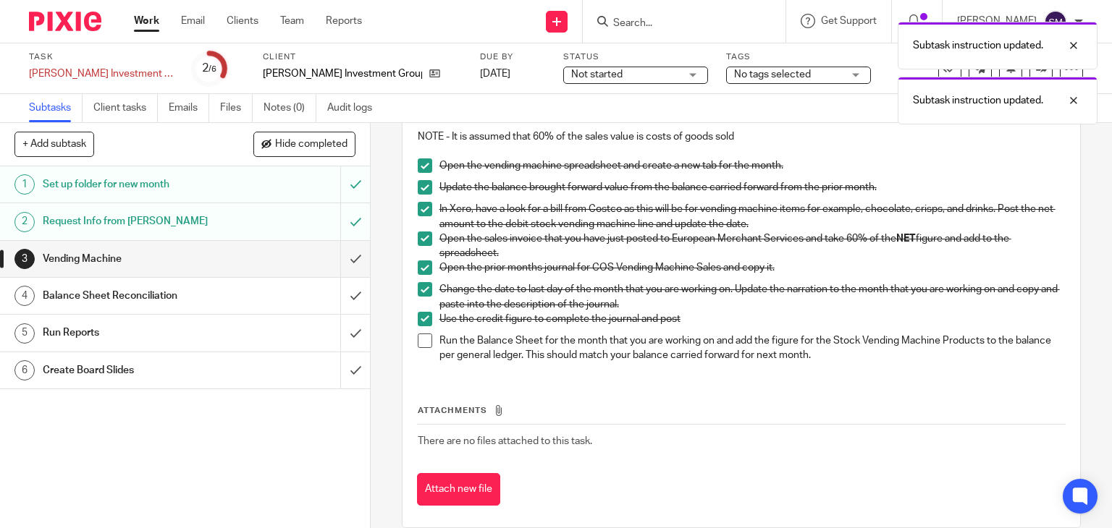
click at [420, 342] on span at bounding box center [425, 341] width 14 height 14
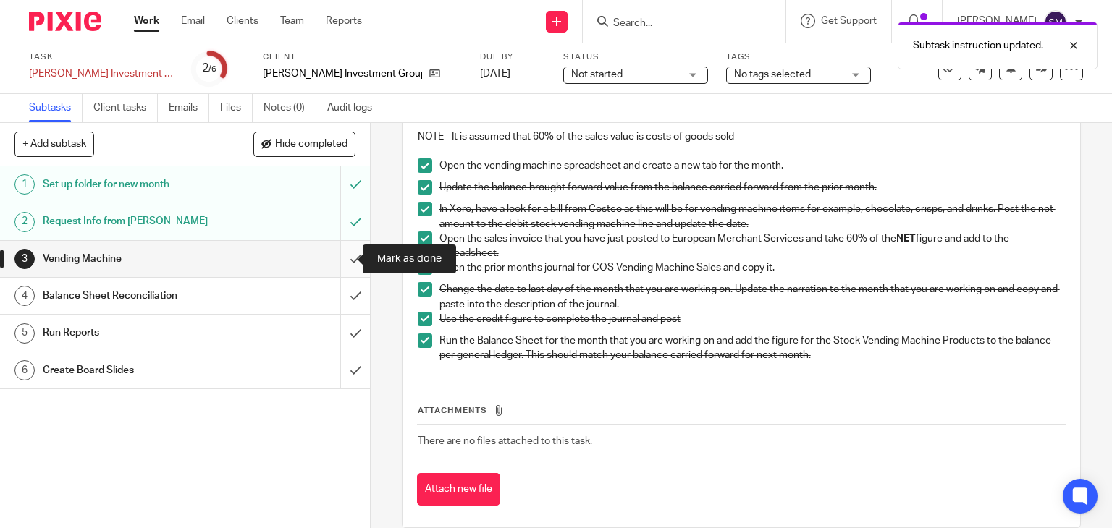
click at [339, 257] on input "submit" at bounding box center [185, 259] width 370 height 36
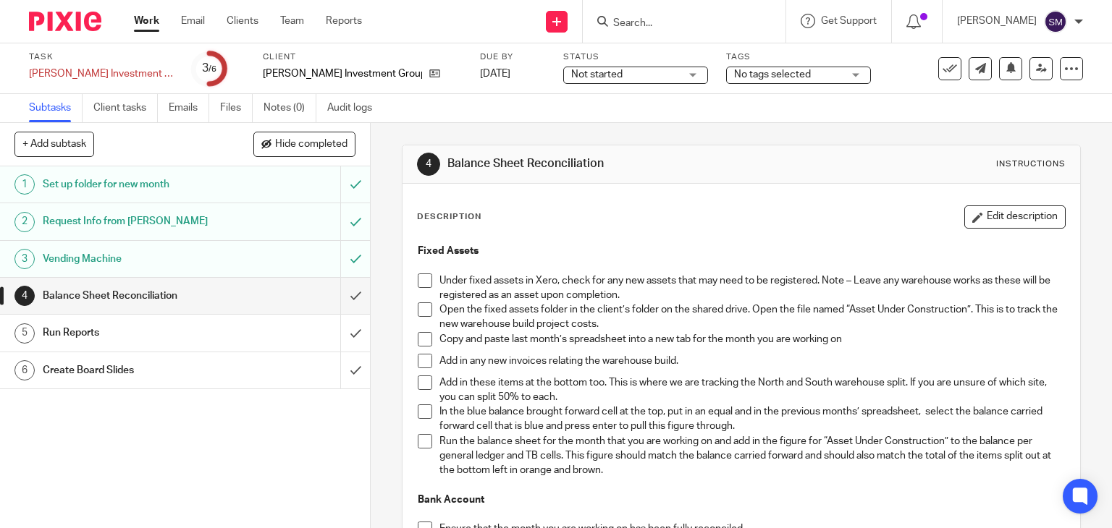
scroll to position [72, 0]
